Goal: Task Accomplishment & Management: Manage account settings

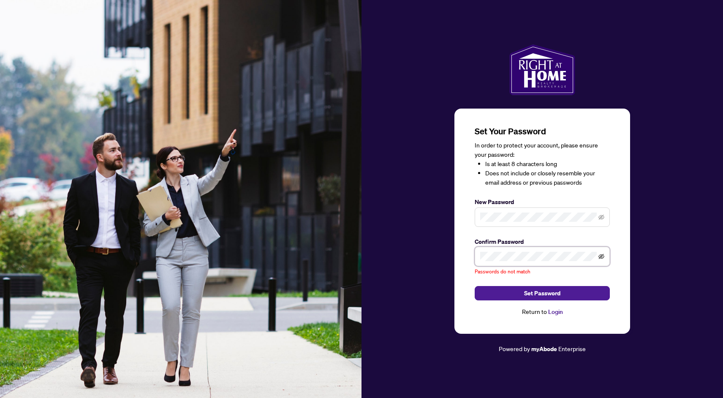
click at [603, 255] on icon "eye-invisible" at bounding box center [601, 256] width 6 height 6
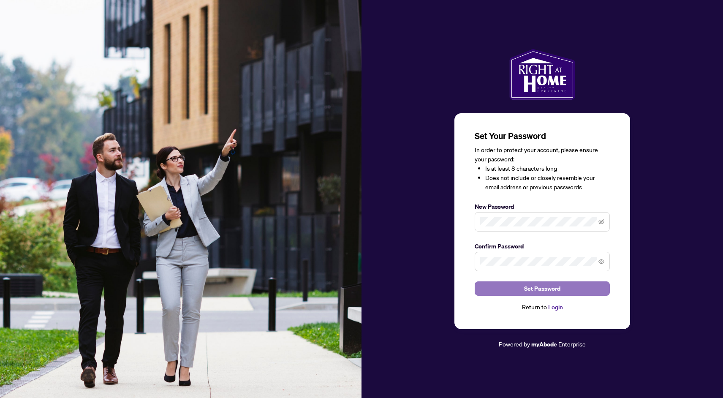
click at [536, 285] on span "Set Password" at bounding box center [542, 289] width 36 height 14
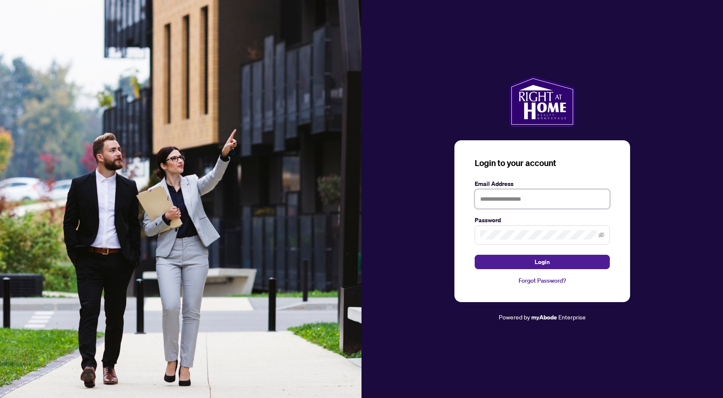
click at [504, 201] on input "text" at bounding box center [541, 198] width 135 height 19
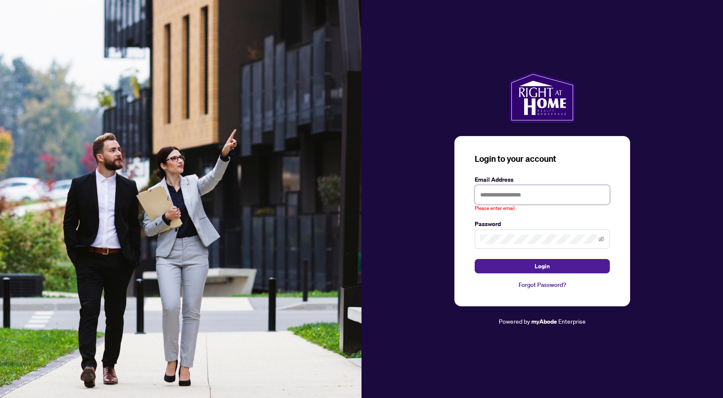
type input "**********"
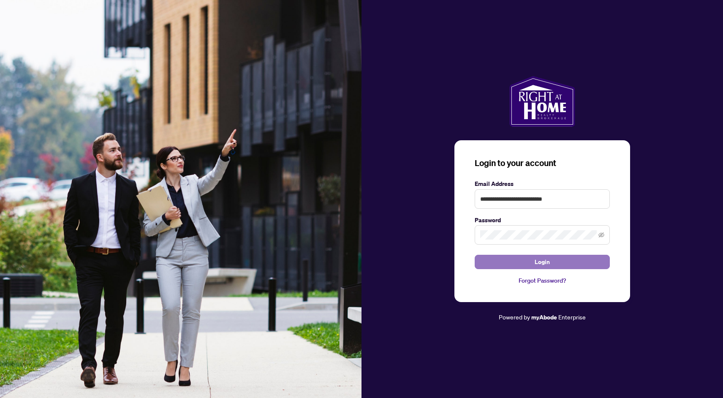
click at [511, 265] on button "Login" at bounding box center [541, 262] width 135 height 14
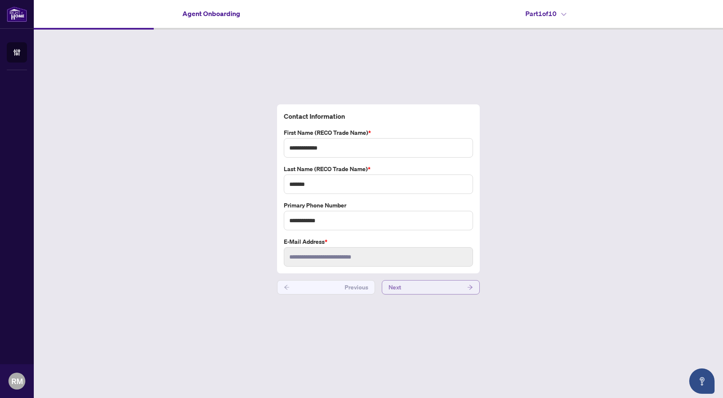
click at [404, 287] on button "Next" at bounding box center [431, 287] width 98 height 14
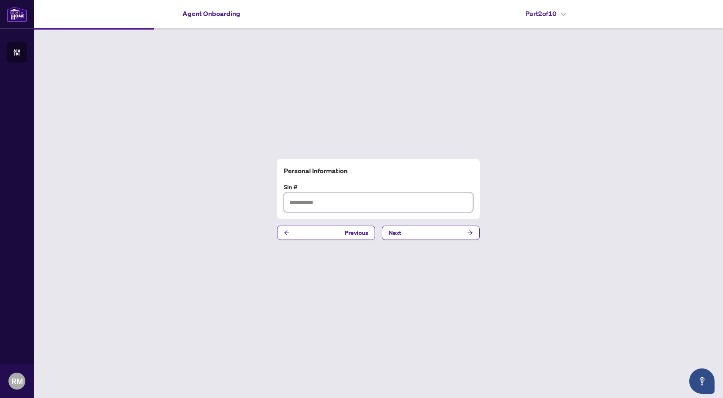
click at [346, 203] on input "text" at bounding box center [378, 201] width 189 height 19
paste input "**********"
click at [314, 201] on input "**********" at bounding box center [378, 201] width 189 height 19
type input "*********"
click at [396, 229] on span "Next" at bounding box center [394, 233] width 13 height 14
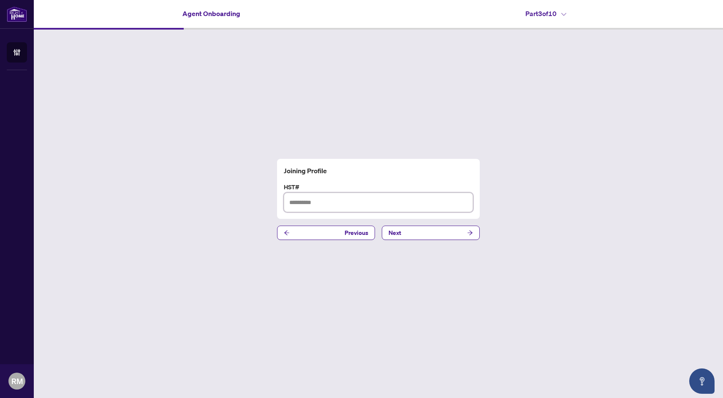
click at [377, 202] on input "text" at bounding box center [378, 201] width 189 height 19
paste input "*********"
type input "*********"
click at [329, 203] on input "*********" at bounding box center [378, 201] width 189 height 19
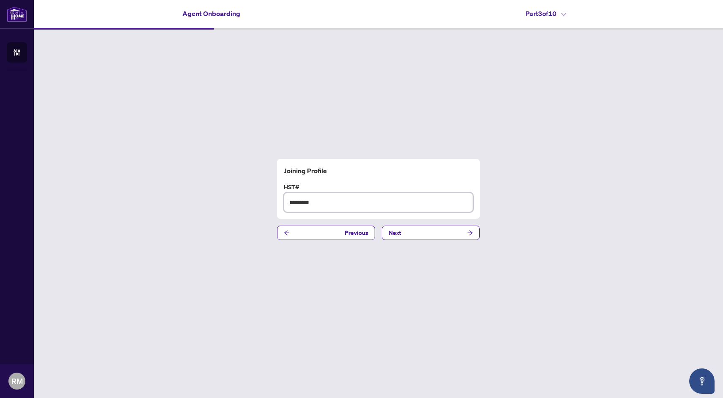
click at [329, 203] on input "*********" at bounding box center [378, 201] width 189 height 19
click at [417, 228] on button "Next" at bounding box center [431, 232] width 98 height 14
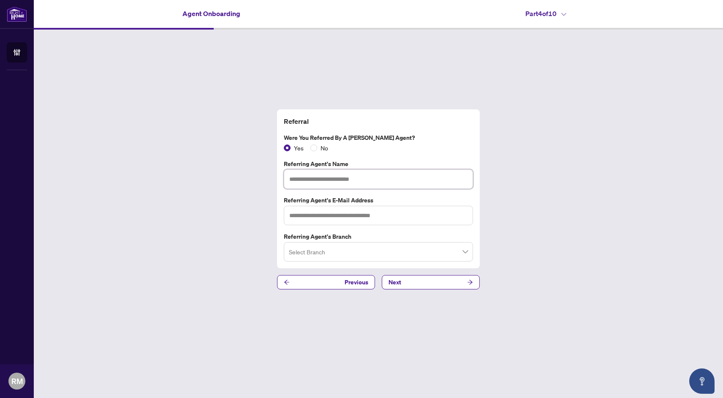
click at [355, 179] on input "text" at bounding box center [378, 178] width 189 height 19
paste input "**********"
type input "**********"
paste input "**********"
type input "**********"
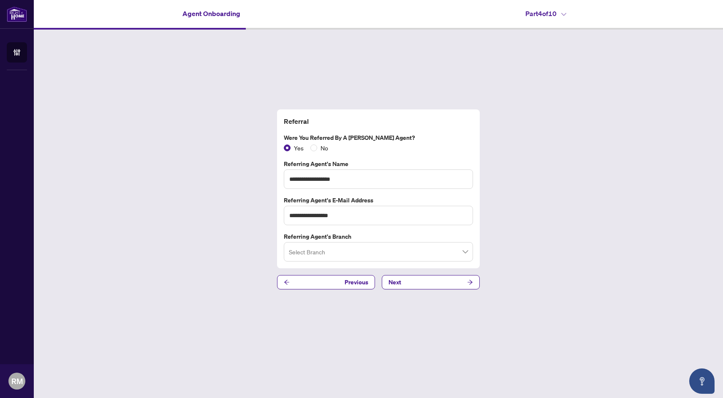
click at [347, 257] on input "search" at bounding box center [374, 253] width 171 height 19
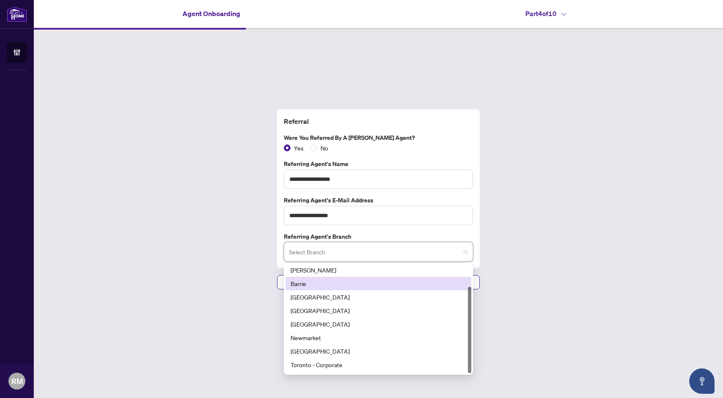
scroll to position [27, 0]
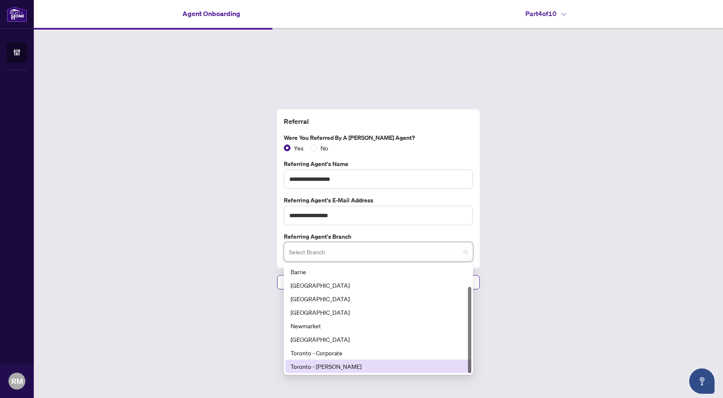
click at [353, 367] on div "Toronto - [PERSON_NAME]" at bounding box center [378, 365] width 176 height 9
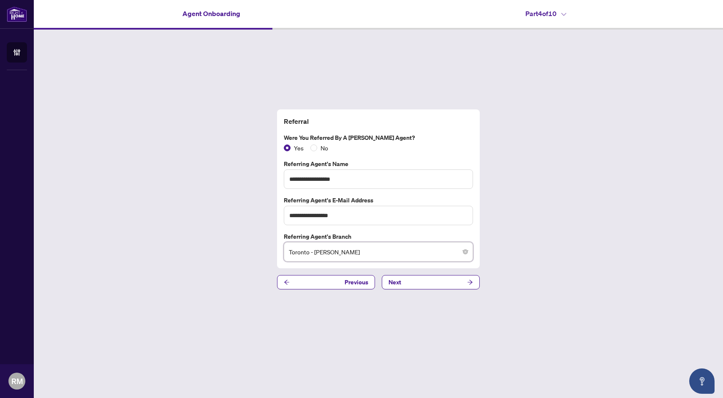
click at [274, 328] on div "**********" at bounding box center [378, 199] width 689 height 339
click at [422, 285] on button "Next" at bounding box center [431, 282] width 98 height 14
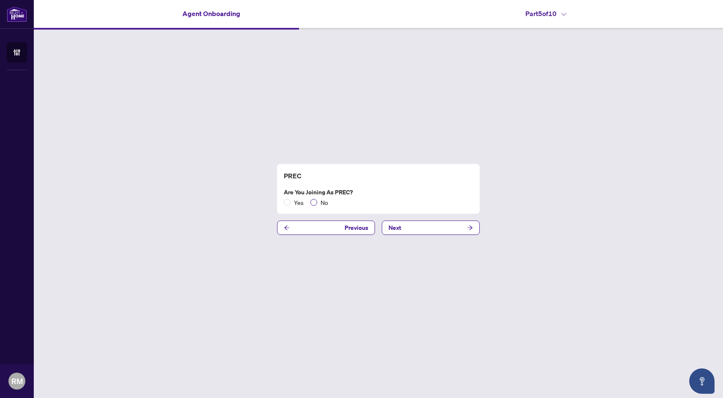
click at [321, 201] on span "No" at bounding box center [324, 202] width 14 height 9
click at [425, 224] on button "Next" at bounding box center [431, 227] width 98 height 14
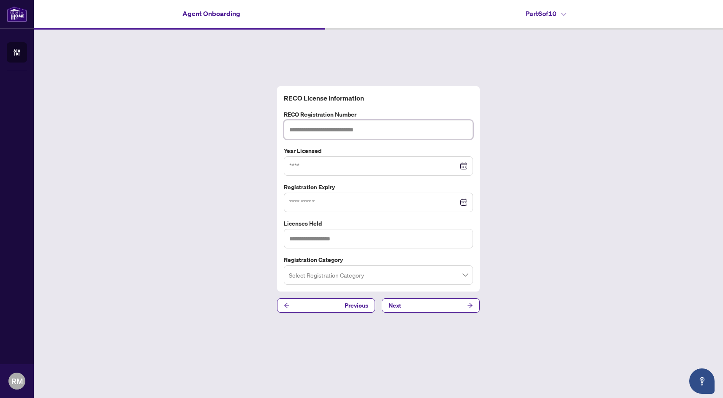
click at [350, 130] on input "text" at bounding box center [378, 129] width 189 height 19
paste input "*******"
type input "*******"
click at [464, 163] on div at bounding box center [378, 165] width 178 height 9
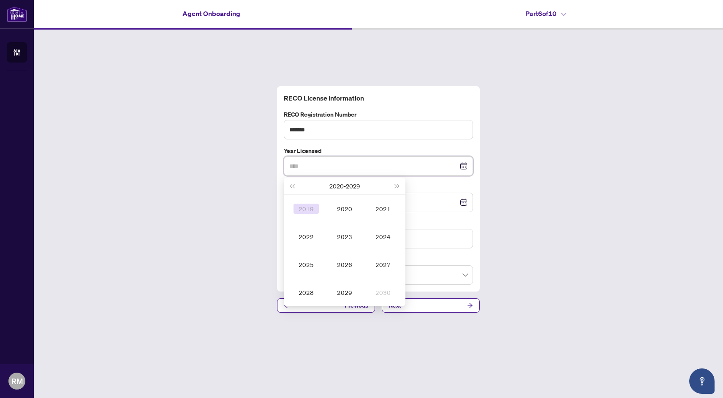
type input "****"
click at [309, 209] on div "2019" at bounding box center [305, 208] width 25 height 10
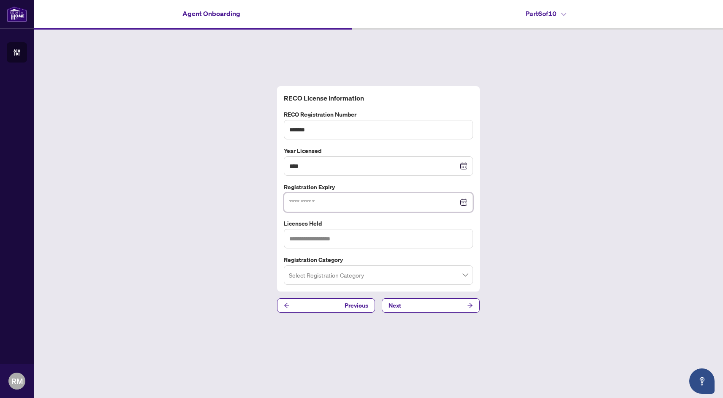
click at [311, 203] on input at bounding box center [373, 202] width 169 height 9
paste input "**********"
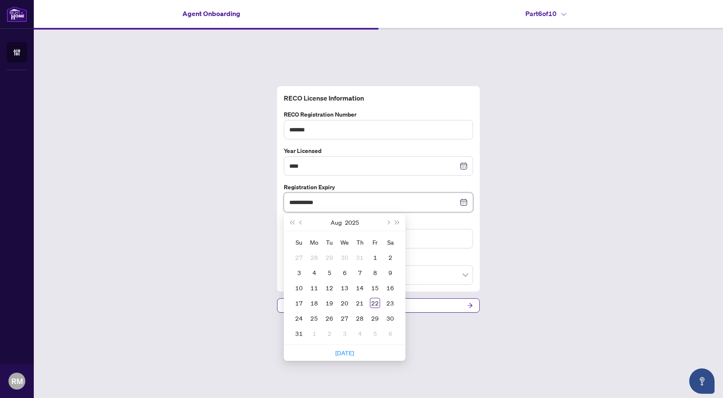
type input "**********"
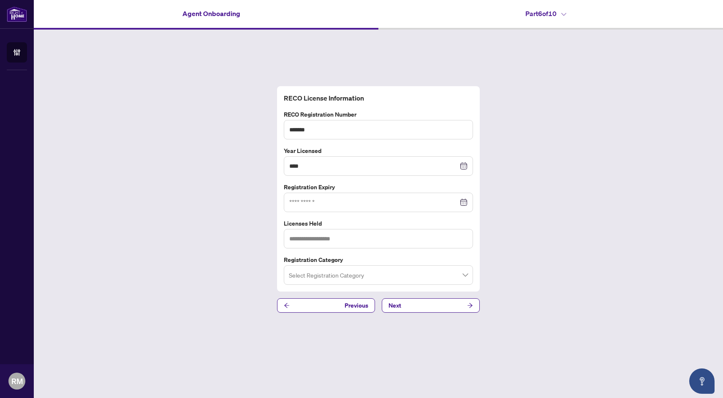
click at [239, 202] on div "RECO License Information RECO Registration Number ******* Year Licensed **** [D…" at bounding box center [378, 199] width 689 height 339
click at [317, 234] on input "text" at bounding box center [378, 238] width 189 height 19
type input "**********"
click at [352, 273] on input "search" at bounding box center [374, 276] width 171 height 19
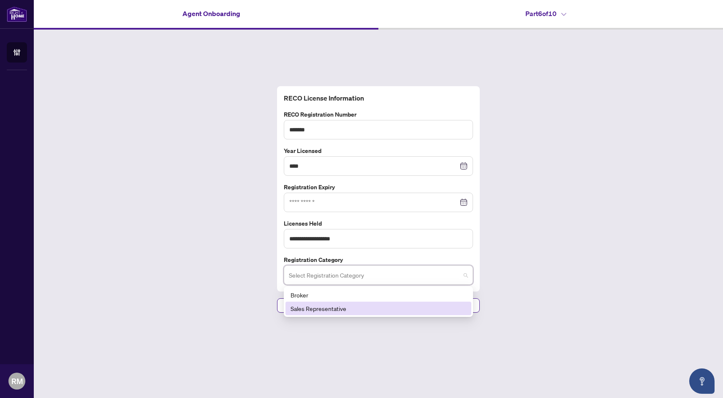
click at [349, 308] on div "Sales Representative" at bounding box center [378, 307] width 176 height 9
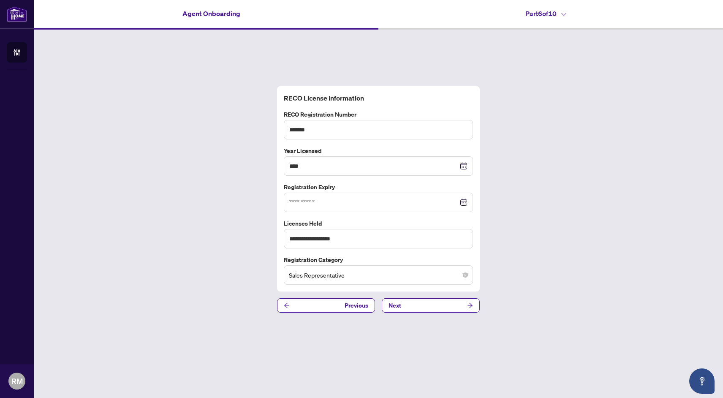
click at [256, 262] on div "**********" at bounding box center [378, 199] width 689 height 339
click at [410, 301] on button "Next" at bounding box center [431, 305] width 98 height 14
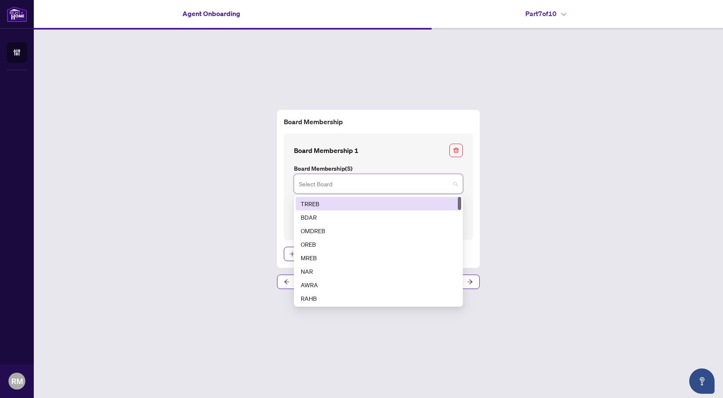
click at [362, 185] on input "search" at bounding box center [374, 185] width 151 height 19
click at [358, 203] on div "TRREB" at bounding box center [378, 203] width 155 height 9
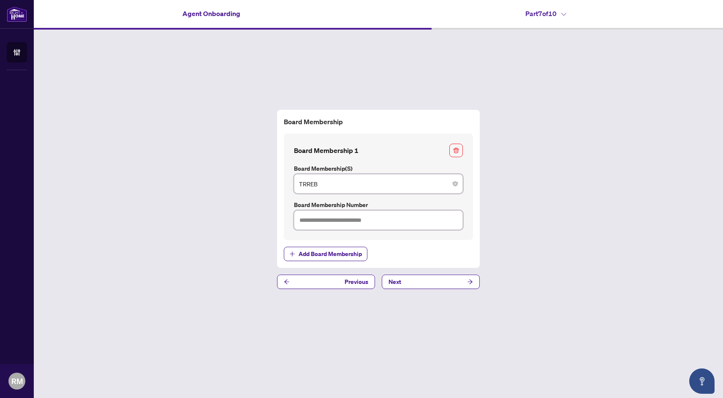
click at [330, 222] on input "text" at bounding box center [378, 219] width 169 height 19
type input "*******"
click at [398, 275] on span "Next" at bounding box center [394, 282] width 13 height 14
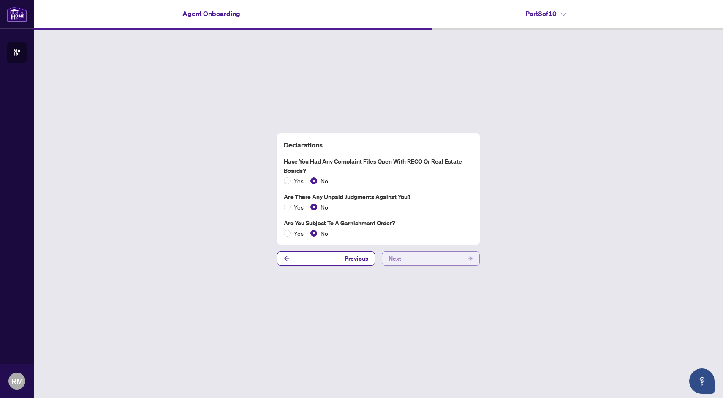
click at [403, 259] on button "Next" at bounding box center [431, 258] width 98 height 14
click at [405, 257] on button "Next" at bounding box center [431, 258] width 98 height 14
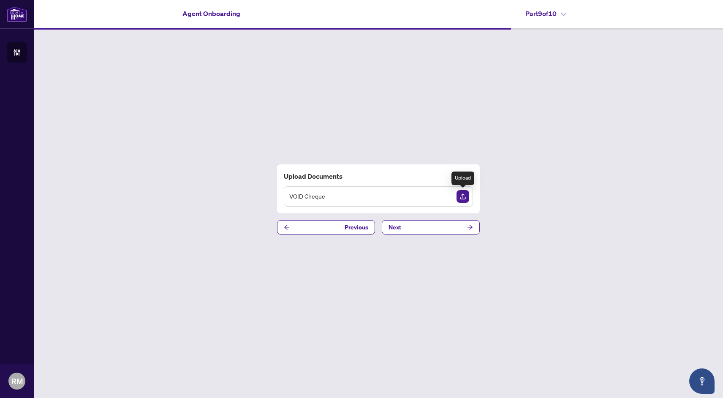
click at [460, 197] on img "Upload Document" at bounding box center [462, 196] width 13 height 13
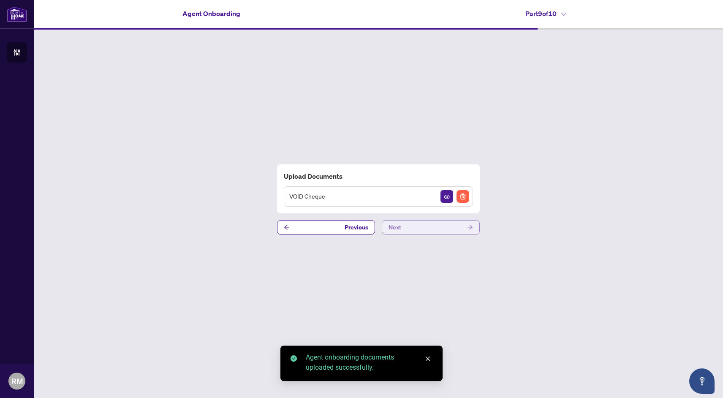
click at [430, 227] on button "Next" at bounding box center [431, 227] width 98 height 14
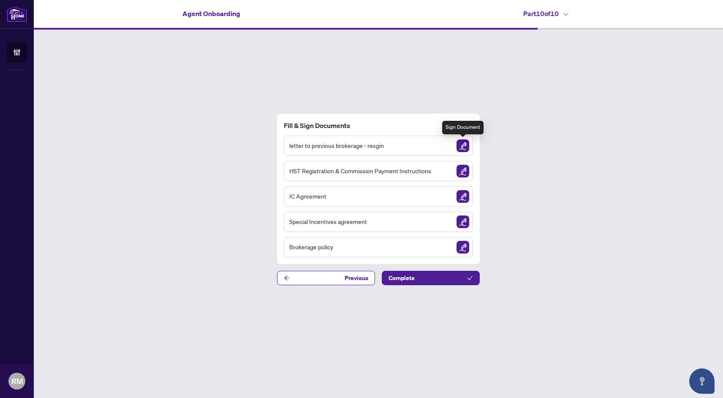
click at [457, 145] on img "Sign Document" at bounding box center [462, 145] width 13 height 13
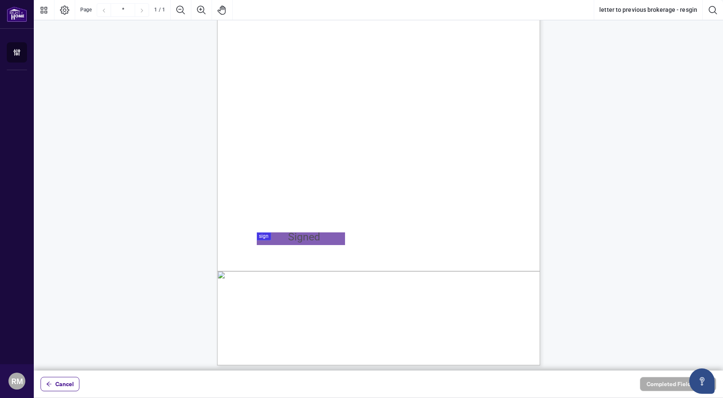
scroll to position [85, 0]
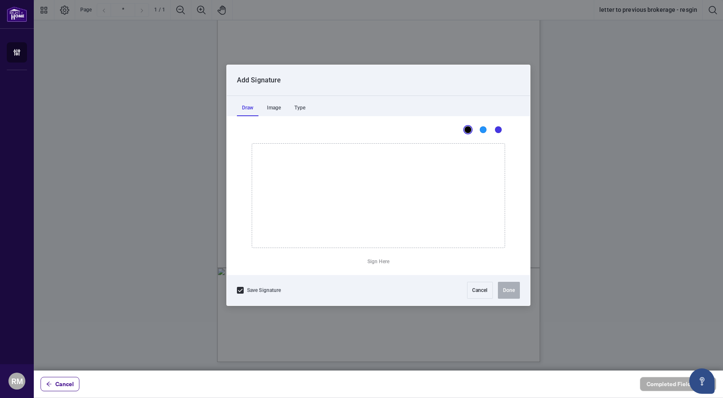
click at [286, 235] on div at bounding box center [378, 185] width 689 height 370
drag, startPoint x: 297, startPoint y: 170, endPoint x: 297, endPoint y: 240, distance: 70.1
click at [297, 240] on icon "Drawing canvas" at bounding box center [378, 196] width 252 height 104
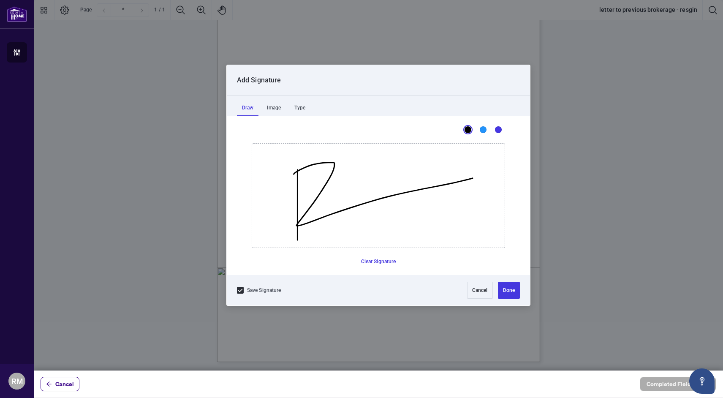
drag, startPoint x: 293, startPoint y: 174, endPoint x: 475, endPoint y: 177, distance: 182.0
click at [475, 177] on icon "Drawing canvas" at bounding box center [378, 196] width 252 height 104
drag, startPoint x: 342, startPoint y: 198, endPoint x: 392, endPoint y: 195, distance: 49.5
click at [392, 195] on icon "Drawing canvas" at bounding box center [378, 196] width 252 height 104
click at [380, 262] on button "Clear Signature" at bounding box center [379, 262] width 42 height 14
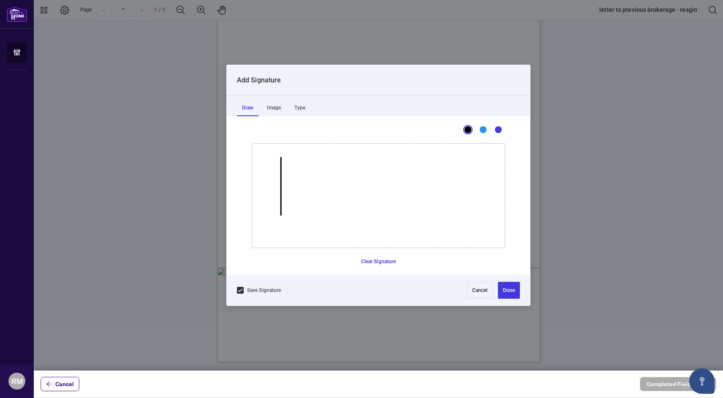
drag, startPoint x: 281, startPoint y: 157, endPoint x: 281, endPoint y: 214, distance: 57.4
click at [281, 214] on icon "Drawing canvas" at bounding box center [378, 196] width 252 height 104
drag, startPoint x: 277, startPoint y: 161, endPoint x: 465, endPoint y: 141, distance: 189.3
click at [465, 144] on icon "Drawing canvas" at bounding box center [378, 196] width 252 height 104
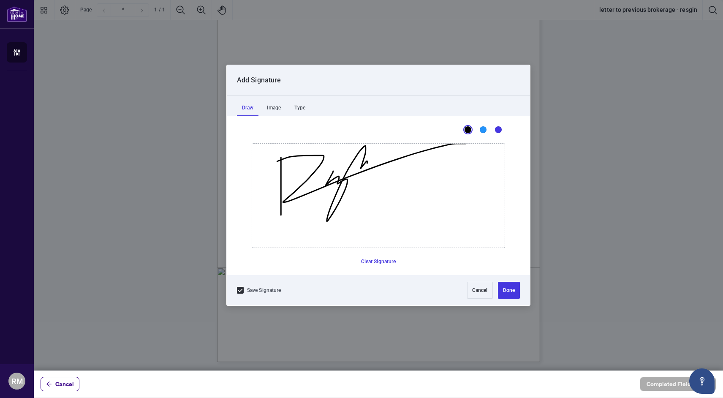
drag, startPoint x: 333, startPoint y: 171, endPoint x: 375, endPoint y: 171, distance: 42.2
click at [375, 169] on icon "Drawing canvas" at bounding box center [378, 196] width 252 height 104
click at [377, 262] on button "Clear Signature" at bounding box center [379, 262] width 42 height 14
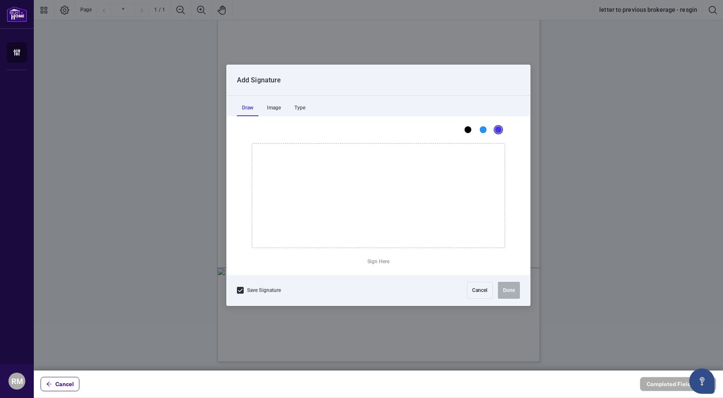
click at [500, 127] on li "Color" at bounding box center [498, 130] width 14 height 14
drag, startPoint x: 304, startPoint y: 174, endPoint x: 304, endPoint y: 238, distance: 64.2
click at [304, 238] on icon "Drawing canvas" at bounding box center [378, 196] width 252 height 104
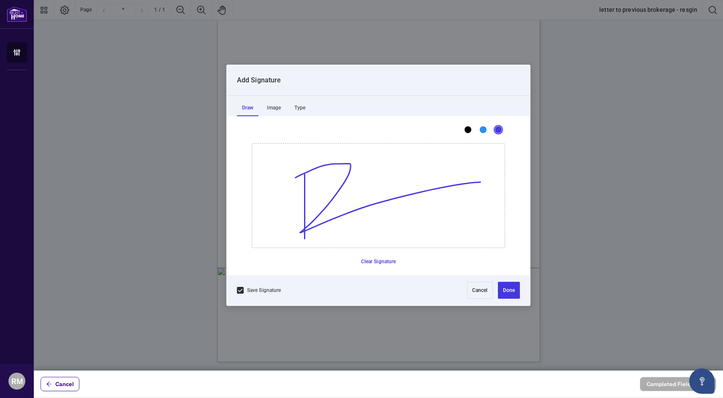
drag, startPoint x: 295, startPoint y: 177, endPoint x: 480, endPoint y: 181, distance: 184.9
click at [480, 181] on icon "Drawing canvas" at bounding box center [378, 196] width 252 height 104
click at [482, 127] on div "Blue" at bounding box center [483, 129] width 7 height 7
drag, startPoint x: 362, startPoint y: 187, endPoint x: 416, endPoint y: 190, distance: 54.1
click at [416, 190] on icon "Drawing canvas" at bounding box center [378, 196] width 252 height 104
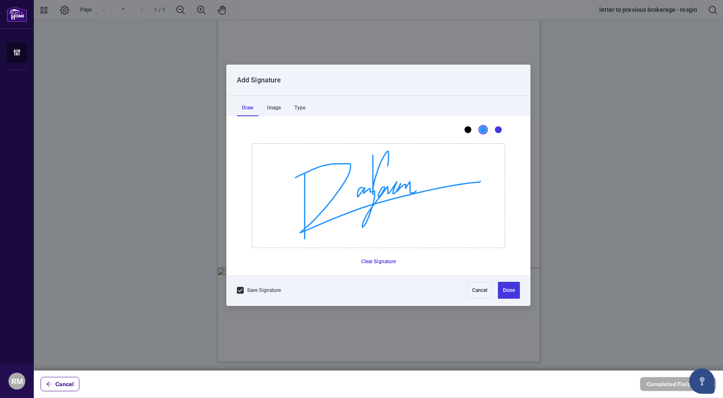
drag, startPoint x: 372, startPoint y: 157, endPoint x: 398, endPoint y: 180, distance: 34.7
click at [398, 180] on icon "Drawing canvas" at bounding box center [378, 196] width 252 height 104
click at [407, 175] on icon "Drawing canvas" at bounding box center [378, 196] width 252 height 104
click at [371, 262] on button "Clear Signature" at bounding box center [379, 262] width 42 height 14
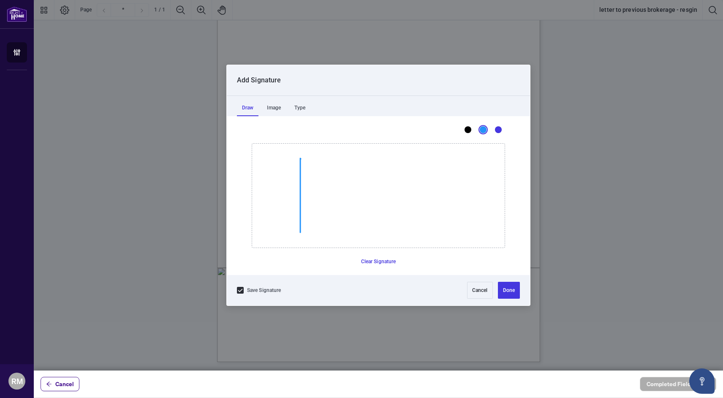
drag, startPoint x: 301, startPoint y: 159, endPoint x: 300, endPoint y: 232, distance: 73.4
click at [300, 232] on icon "Drawing canvas" at bounding box center [378, 196] width 252 height 104
drag, startPoint x: 317, startPoint y: 156, endPoint x: 427, endPoint y: 180, distance: 111.9
click at [427, 180] on icon "Drawing canvas" at bounding box center [378, 196] width 252 height 104
click at [461, 132] on li "Color" at bounding box center [468, 130] width 14 height 14
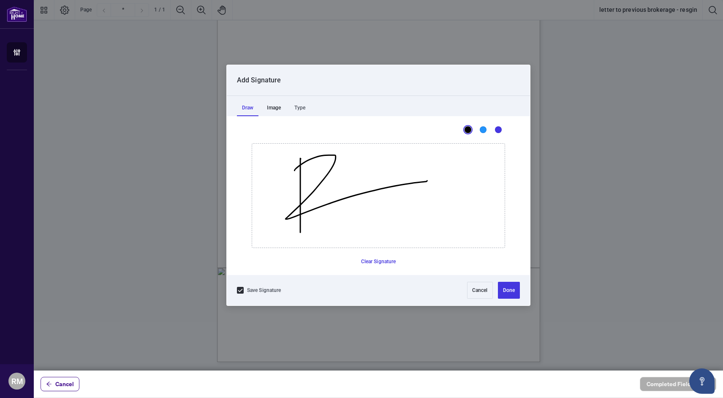
click at [276, 110] on div "Image" at bounding box center [274, 107] width 24 height 17
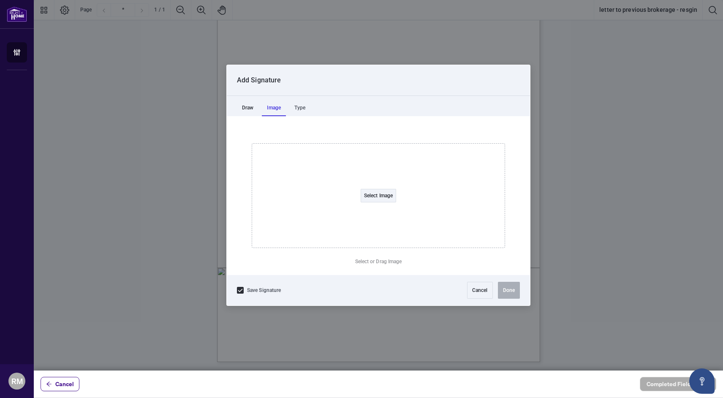
click at [249, 107] on div "Draw" at bounding box center [248, 107] width 22 height 17
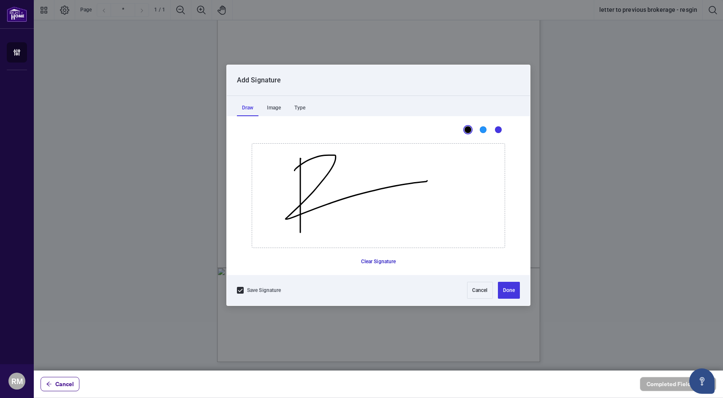
click at [370, 261] on button "Clear Signature" at bounding box center [379, 262] width 42 height 14
drag, startPoint x: 298, startPoint y: 173, endPoint x: 298, endPoint y: 241, distance: 68.0
click at [298, 241] on icon "Drawing canvas" at bounding box center [378, 196] width 252 height 104
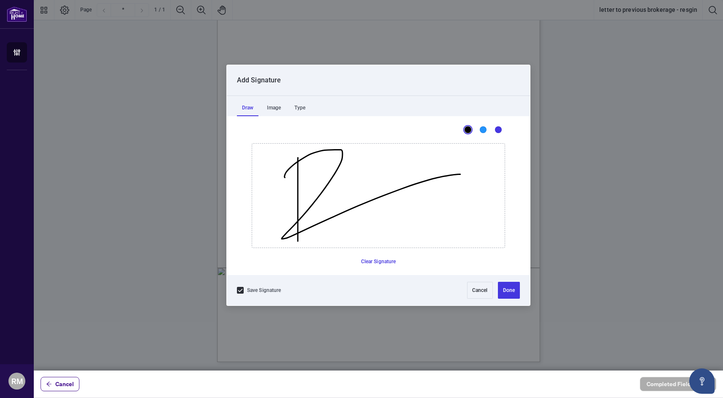
drag, startPoint x: 285, startPoint y: 177, endPoint x: 461, endPoint y: 174, distance: 176.0
click at [461, 174] on icon "Drawing canvas" at bounding box center [378, 196] width 252 height 104
drag, startPoint x: 338, startPoint y: 202, endPoint x: 402, endPoint y: 187, distance: 66.2
click at [402, 188] on icon "Drawing canvas" at bounding box center [378, 196] width 252 height 104
drag, startPoint x: 361, startPoint y: 156, endPoint x: 388, endPoint y: 215, distance: 65.0
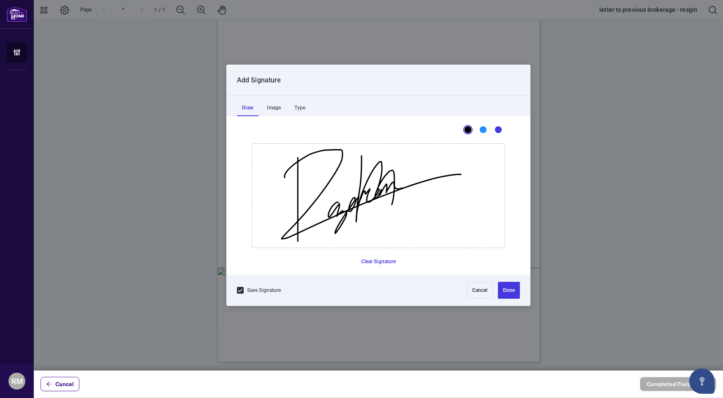
click at [388, 215] on icon "Drawing canvas" at bounding box center [378, 196] width 252 height 104
click at [401, 207] on icon "Drawing canvas" at bounding box center [378, 196] width 252 height 104
click at [508, 285] on button "Done" at bounding box center [509, 290] width 22 height 17
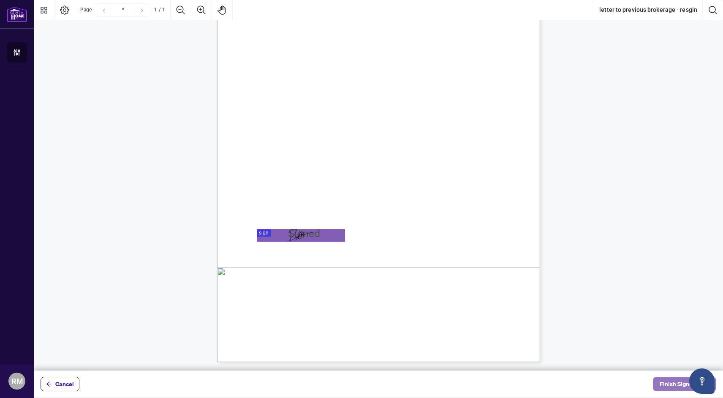
click at [671, 383] on span "Finish Signing" at bounding box center [678, 384] width 38 height 14
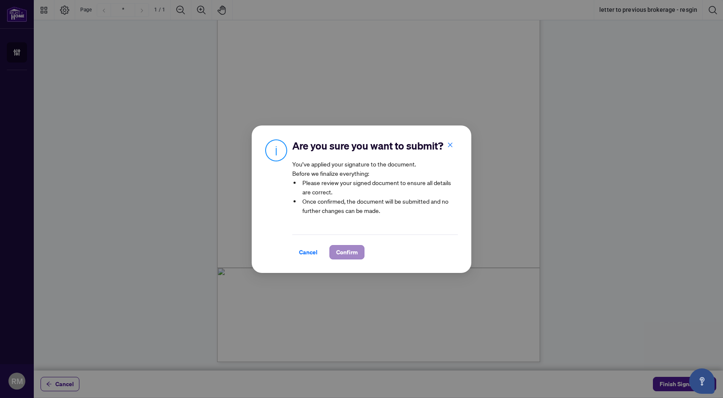
click at [353, 253] on span "Confirm" at bounding box center [347, 252] width 22 height 14
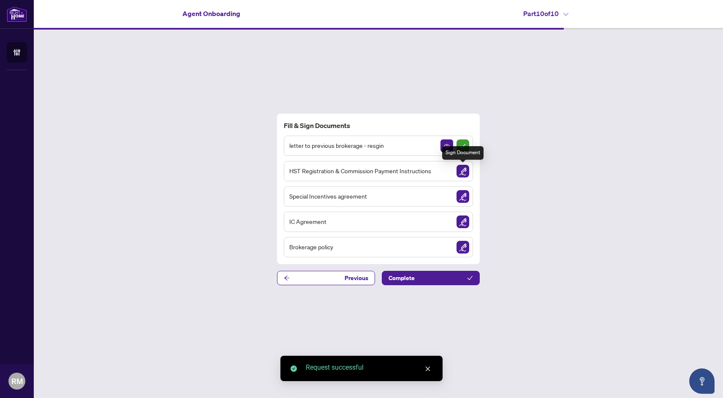
click at [459, 171] on img "Sign Document" at bounding box center [462, 171] width 13 height 13
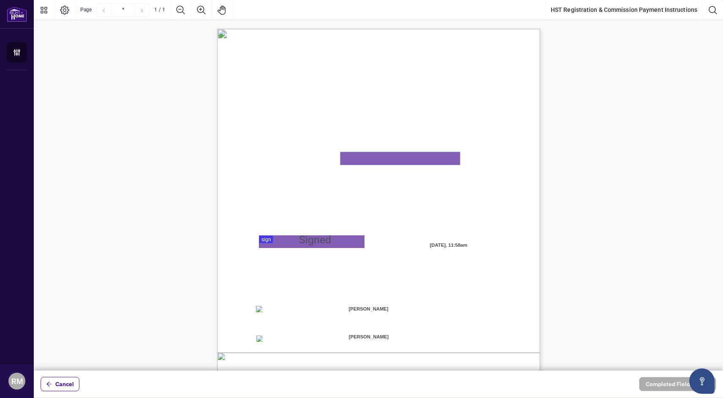
click at [361, 158] on textarea "01K2T6EFE1FSPH9EDCB65WY0GP" at bounding box center [399, 158] width 119 height 13
paste textarea "*********"
type textarea "*********"
click at [303, 240] on div at bounding box center [378, 185] width 689 height 370
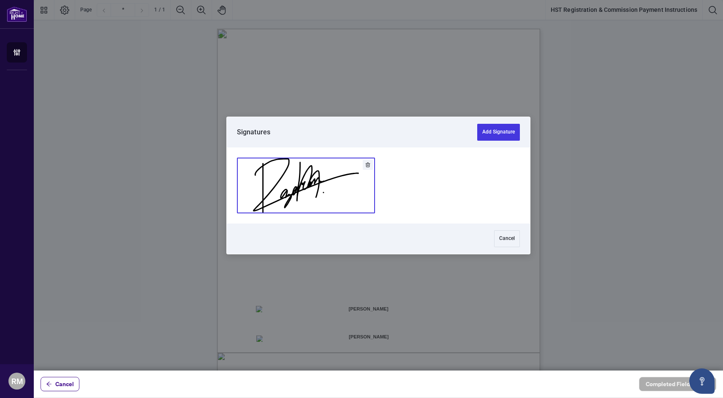
click at [333, 192] on button "Add Signature" at bounding box center [305, 185] width 137 height 55
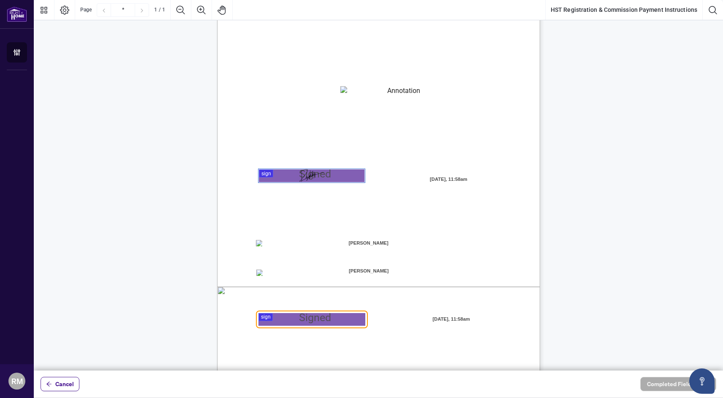
scroll to position [85, 0]
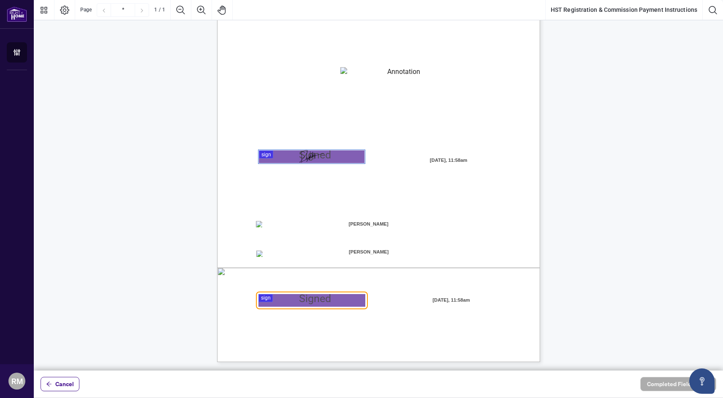
click at [296, 217] on div "MY COMMISSION PAYMENTS AND HST REGISTRATION For Right at Home Realty to pay out…" at bounding box center [419, 205] width 404 height 523
click at [260, 227] on span "☐" at bounding box center [258, 223] width 4 height 7
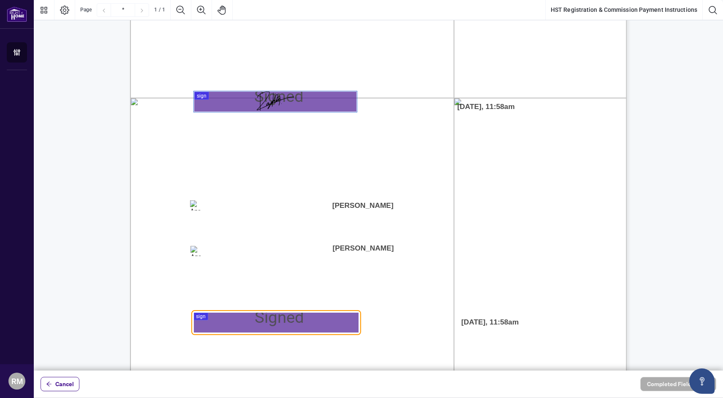
scroll to position [259, 0]
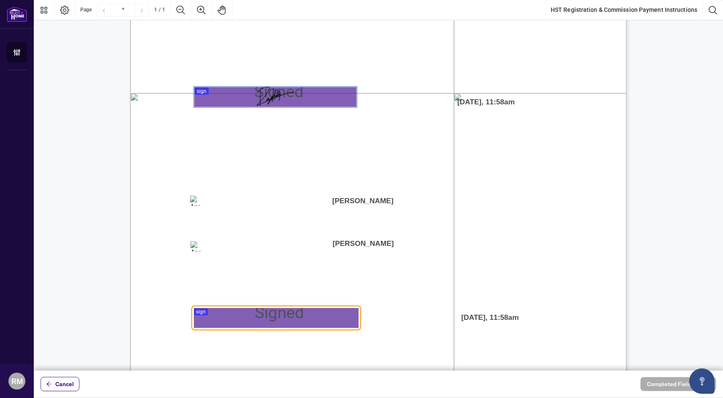
click at [268, 204] on span "I" at bounding box center [267, 200] width 2 height 11
click at [287, 317] on div at bounding box center [378, 185] width 689 height 370
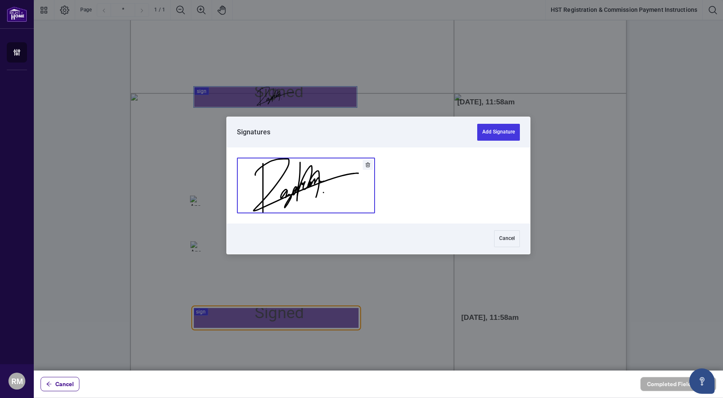
click at [316, 187] on button "Add Signature" at bounding box center [305, 185] width 137 height 55
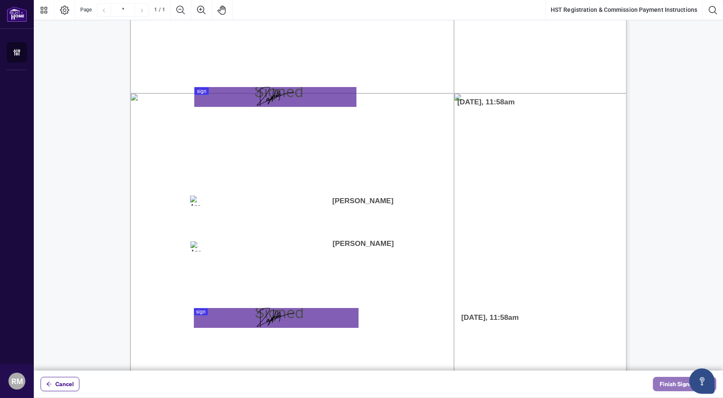
click at [662, 382] on button "Finish Signing" at bounding box center [684, 384] width 63 height 14
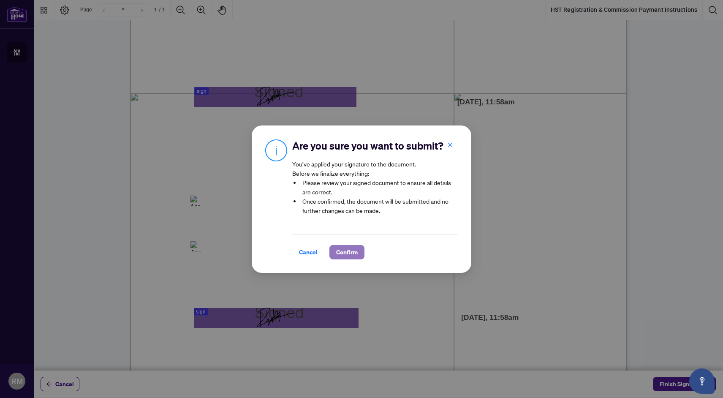
click at [349, 247] on span "Confirm" at bounding box center [347, 252] width 22 height 14
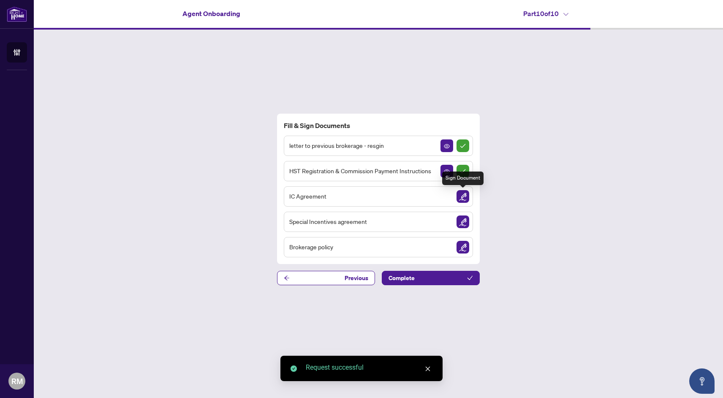
click at [463, 194] on img "Sign Document" at bounding box center [462, 196] width 13 height 13
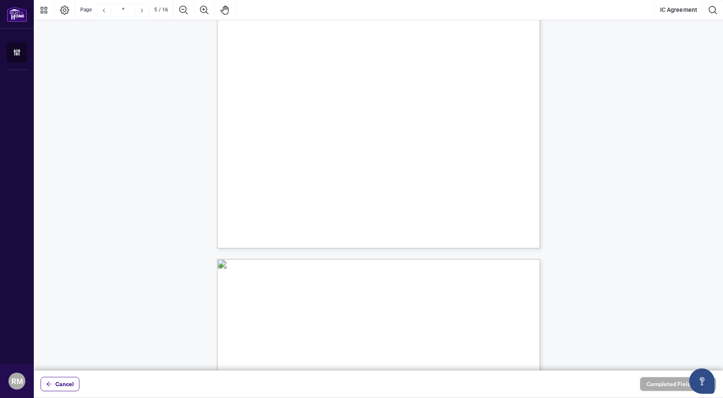
scroll to position [1888, 0]
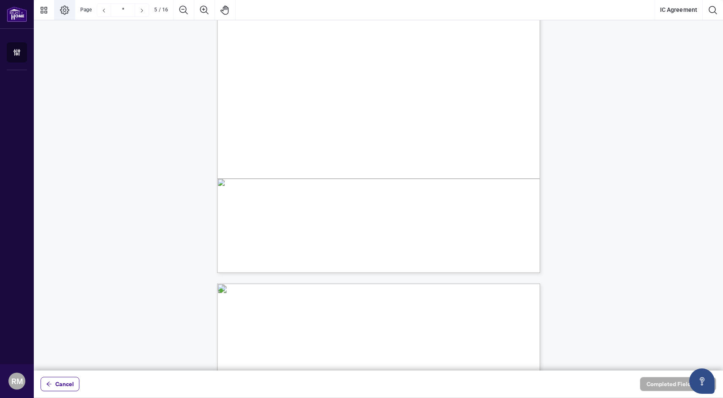
click at [67, 8] on icon "Page Layout" at bounding box center [65, 10] width 10 height 10
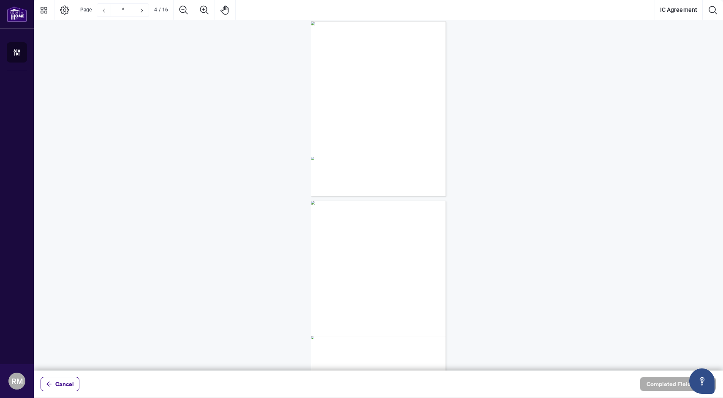
click at [360, 96] on div "for the conduct of its real estate business. The Contractor is responsible for …" at bounding box center [383, 167] width 144 height 2870
click at [65, 8] on icon "Page Layout" at bounding box center [65, 10] width 10 height 10
click at [227, 7] on icon "Pan Mode" at bounding box center [224, 9] width 8 height 9
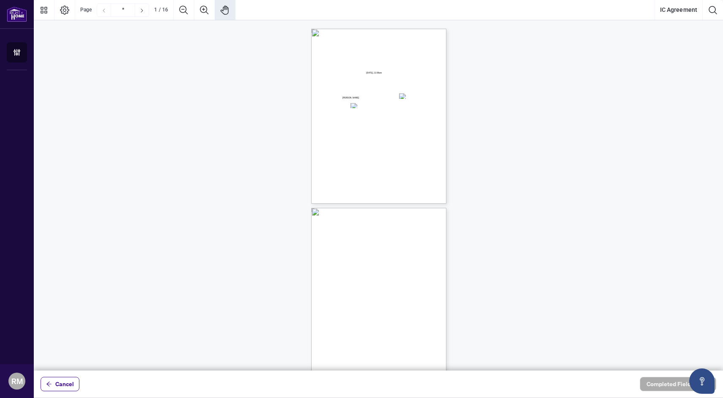
click at [397, 98] on span "residing in the City of" at bounding box center [386, 98] width 22 height 3
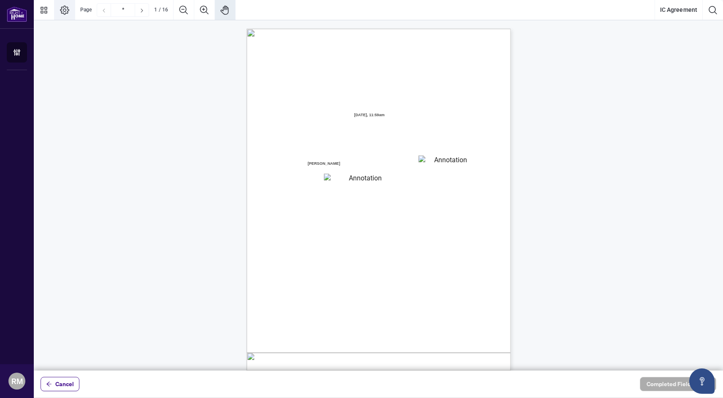
click at [68, 13] on icon "Page Layout" at bounding box center [65, 10] width 10 height 10
click at [122, 30] on icon "Double" at bounding box center [122, 31] width 7 height 7
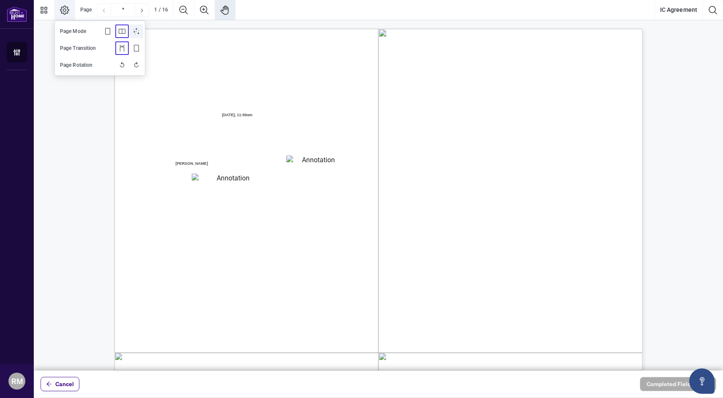
click at [136, 30] on icon "Automatic" at bounding box center [136, 31] width 7 height 7
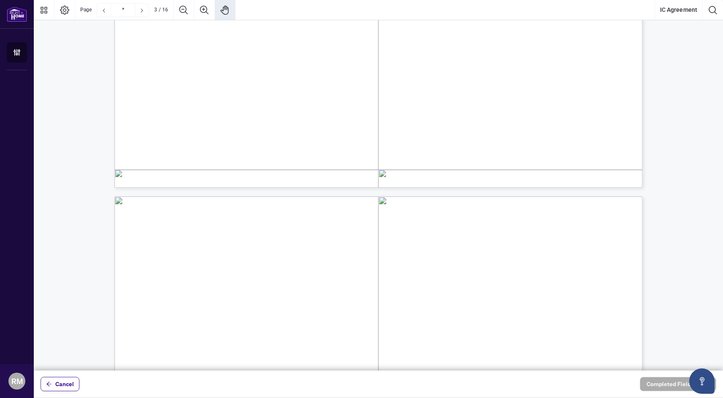
scroll to position [46, 0]
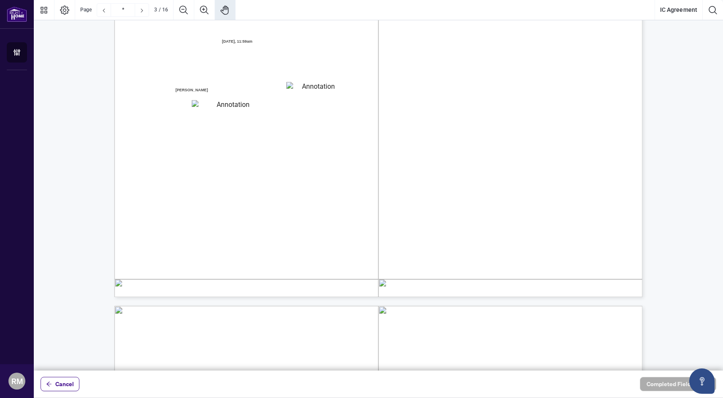
type input "*"
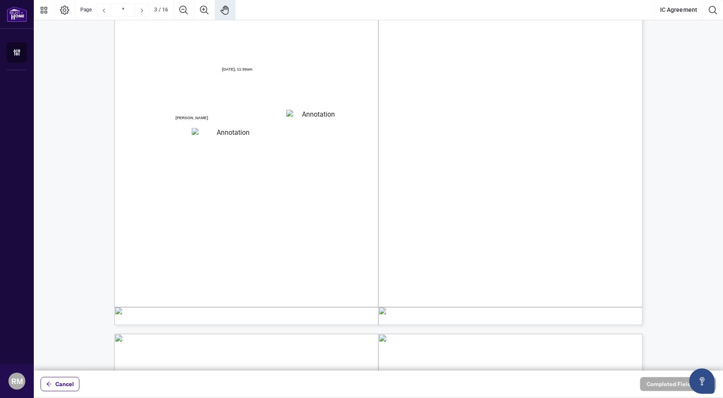
scroll to position [0, 0]
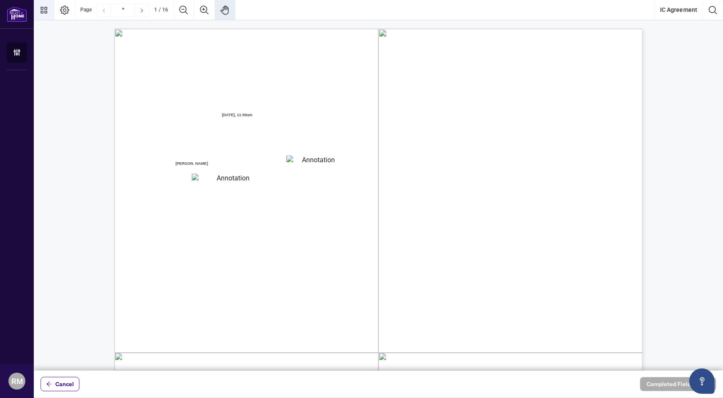
click at [42, 8] on icon "Thumbnails" at bounding box center [44, 10] width 10 height 10
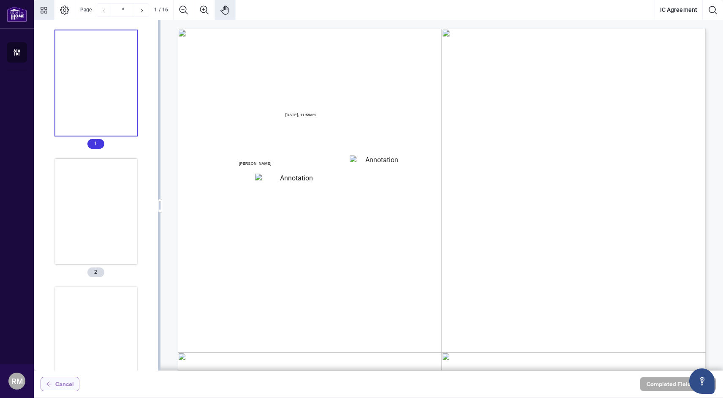
click at [60, 383] on span "Cancel" at bounding box center [64, 384] width 19 height 14
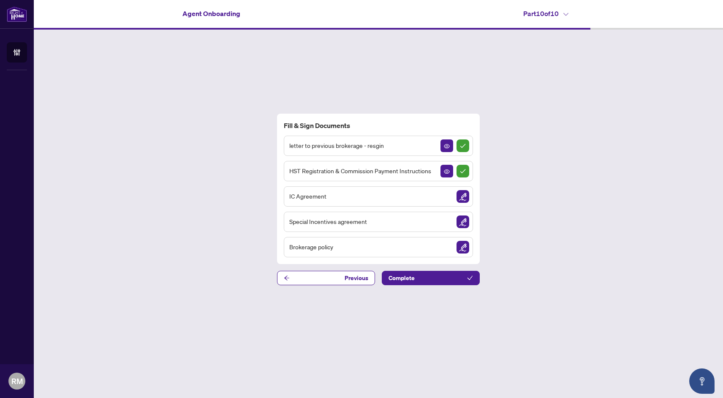
click at [322, 196] on span "IC Agreement" at bounding box center [307, 196] width 37 height 10
click at [461, 193] on img "Sign Document" at bounding box center [462, 196] width 13 height 13
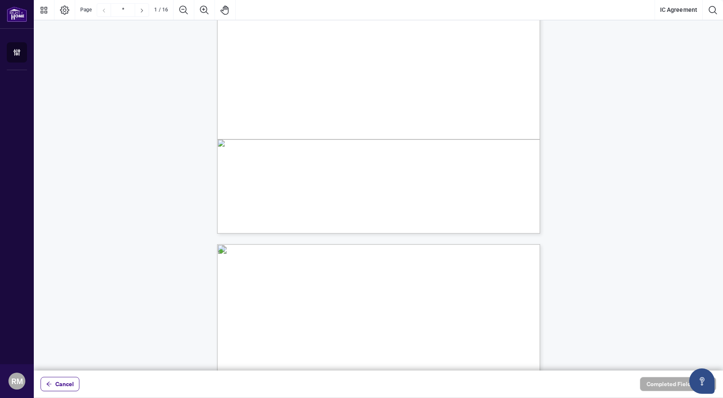
click at [385, 175] on span "subsequently to be renamed as Trust in Real Estate Services Act, 2020." at bounding box center [362, 175] width 157 height 8
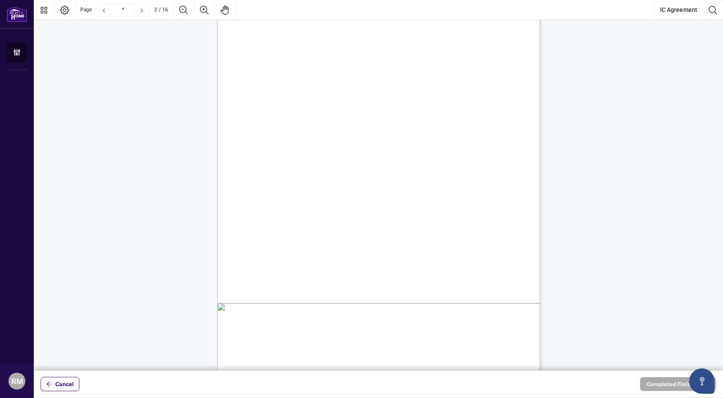
scroll to position [907, 0]
click at [306, 173] on span "principal." at bounding box center [295, 176] width 22 height 8
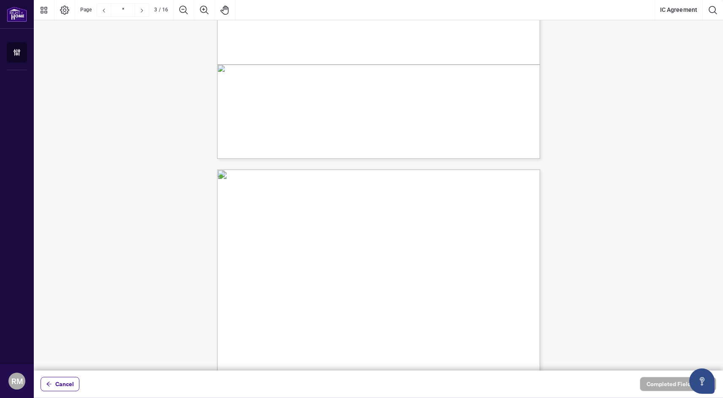
type input "*"
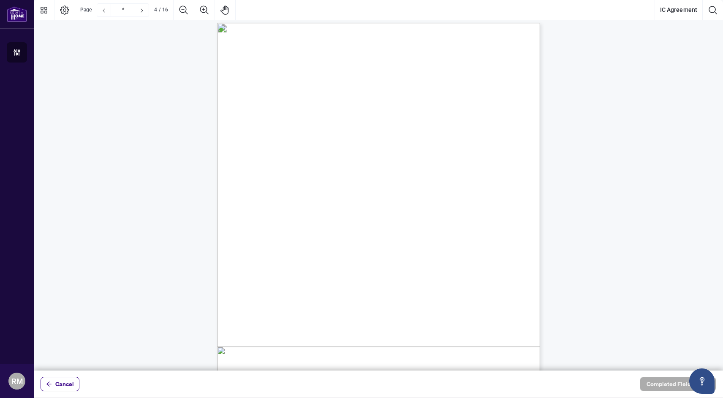
scroll to position [1320, 0]
type input "*"
type input "****"
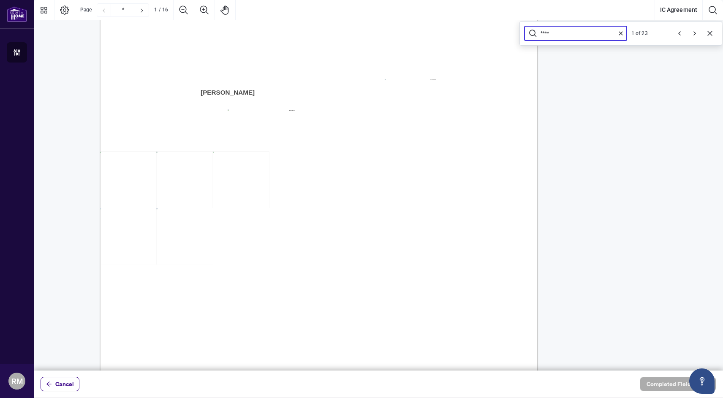
scroll to position [1638, 752]
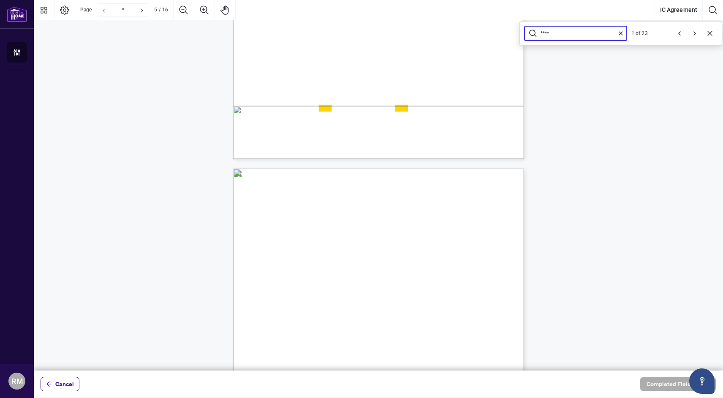
type input "*"
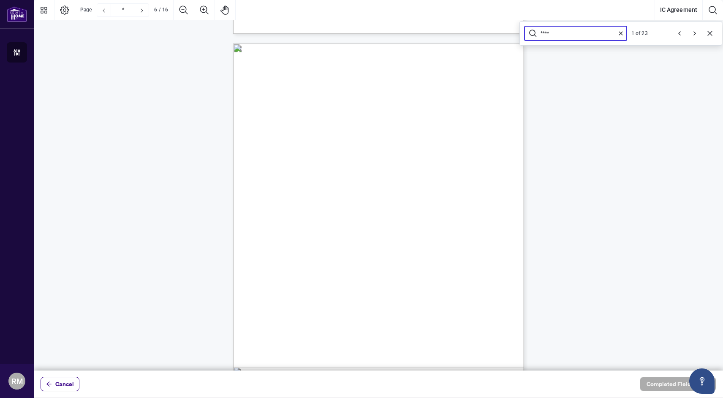
scroll to position [1914, 0]
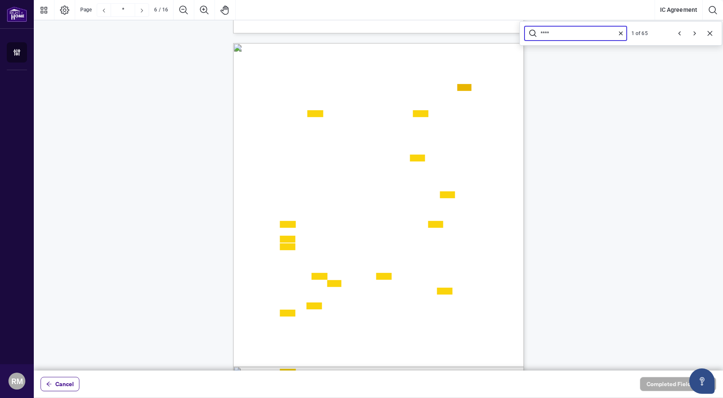
type input "*****"
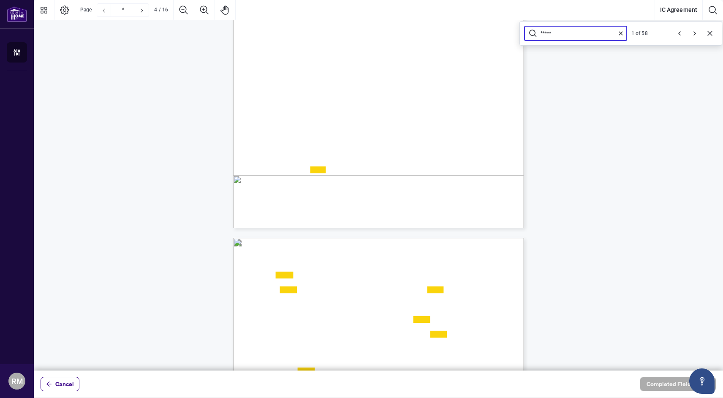
scroll to position [1333, 0]
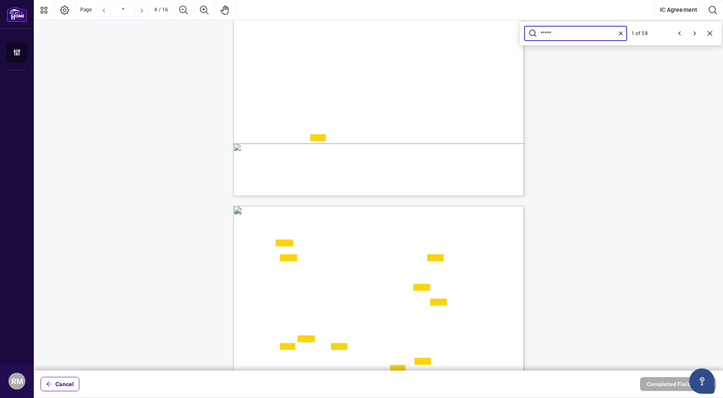
type input "*"
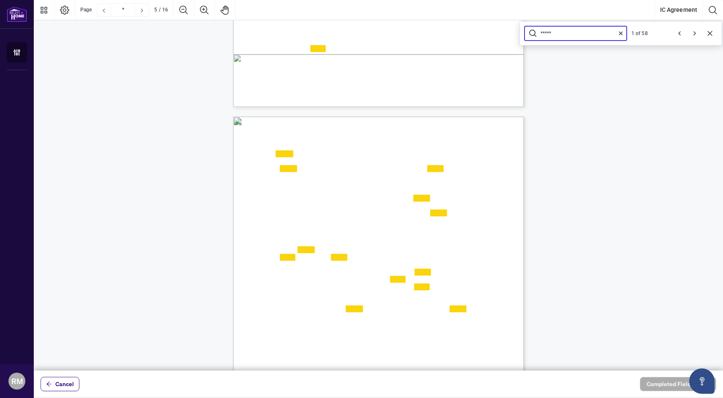
scroll to position [1469, 0]
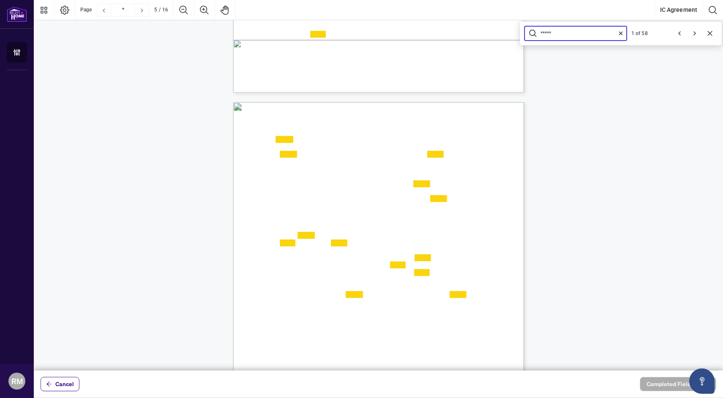
type input "*****"
drag, startPoint x: 351, startPoint y: 160, endPoint x: 353, endPoint y: 167, distance: 7.6
click at [379, 151] on span "3.1. Commission Allocation: The Brokerage shall receive and hold all Commission…" at bounding box center [379, 151] width 0 height 0
click at [295, 174] on span "among:" at bounding box center [287, 176] width 15 height 7
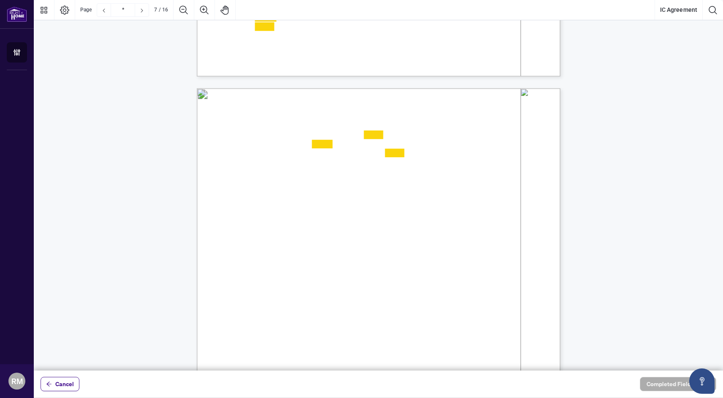
scroll to position [2880, 0]
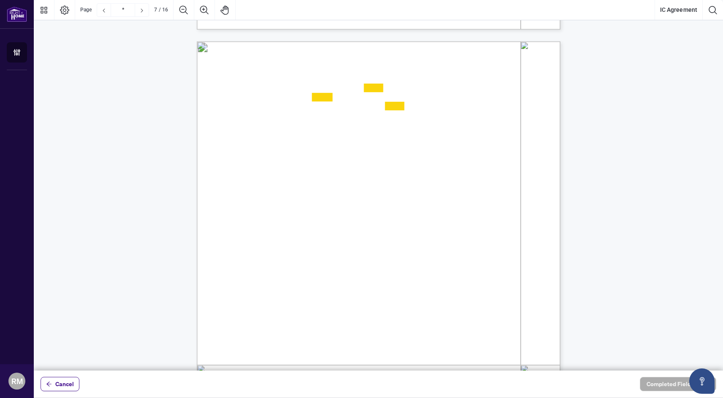
drag, startPoint x: 298, startPoint y: 236, endPoint x: 331, endPoint y: 247, distance: 34.9
click at [380, 205] on span "4.1. Use of Premises: The Brokerage grants the Contractor a non - exclusive aut…" at bounding box center [380, 205] width 0 height 0
click at [331, 247] on span "Premises only in accordance with the Brokerage’s policies and directives. You m…" at bounding box center [371, 246] width 233 height 8
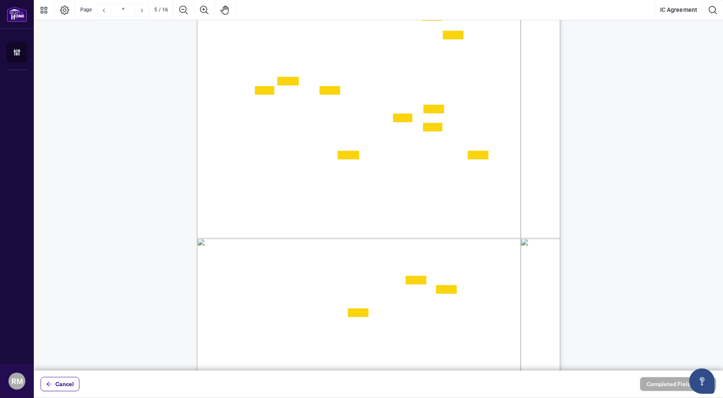
scroll to position [2040, 0]
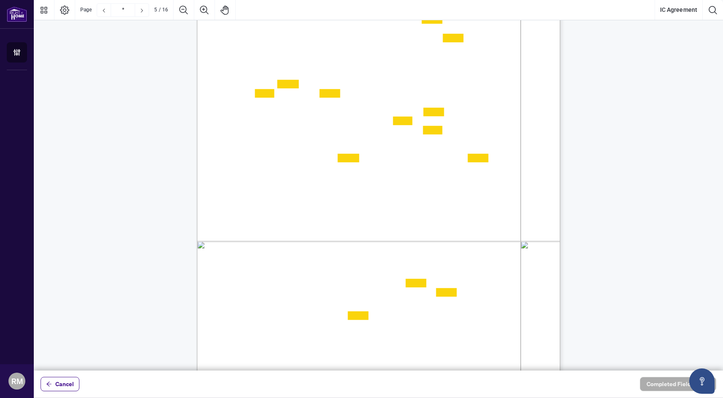
drag, startPoint x: 279, startPoint y: 190, endPoint x: 290, endPoint y: 224, distance: 35.8
click at [290, 224] on ul "a) The Contractor was the listing or Co - operating agent on the Transaction; b…" at bounding box center [389, 204] width 257 height 45
click at [290, 224] on span "Transaction closing date." at bounding box center [303, 222] width 64 height 8
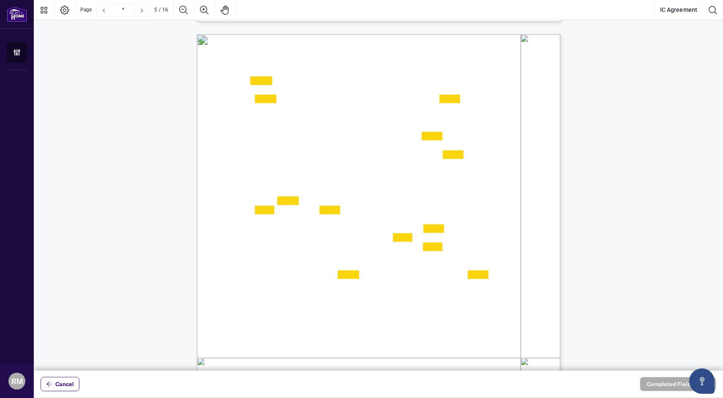
scroll to position [1909, 0]
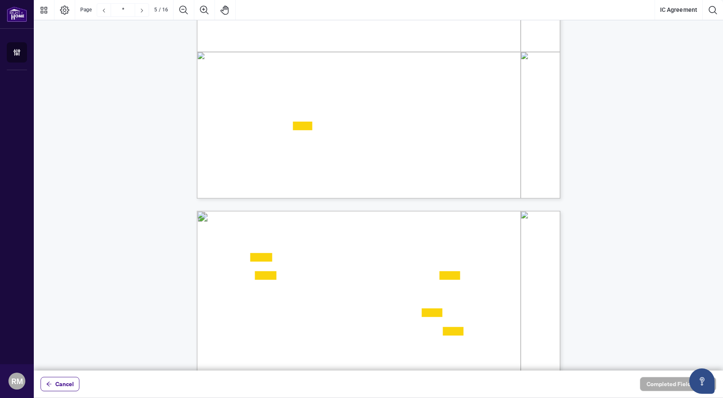
type input "*"
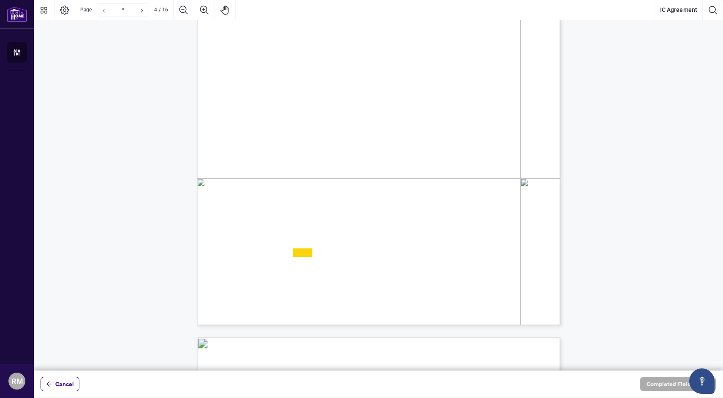
scroll to position [1660, 0]
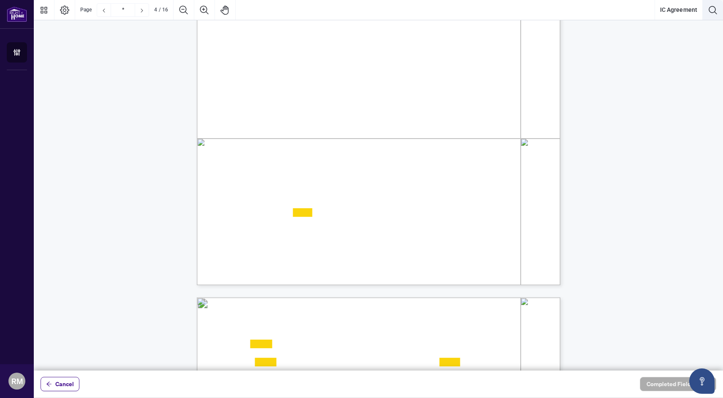
click at [709, 8] on icon "Search Document" at bounding box center [712, 10] width 8 height 8
click at [575, 38] on div "*****" at bounding box center [575, 34] width 101 height 14
click at [575, 34] on input "*****" at bounding box center [576, 33] width 72 height 7
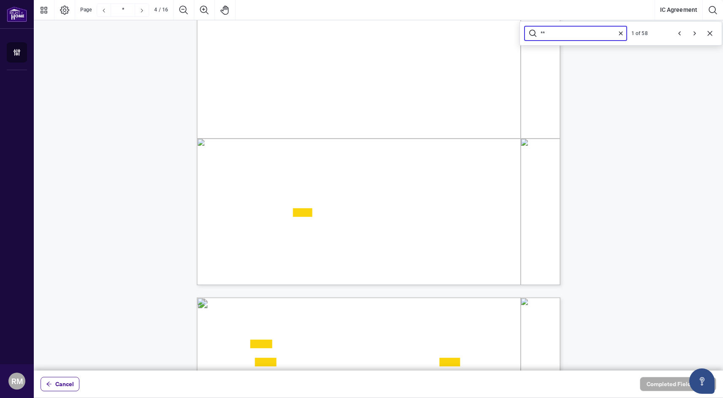
type input "***"
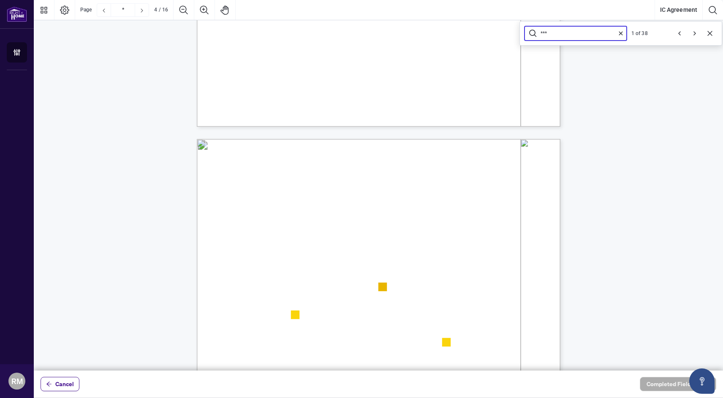
type input "*"
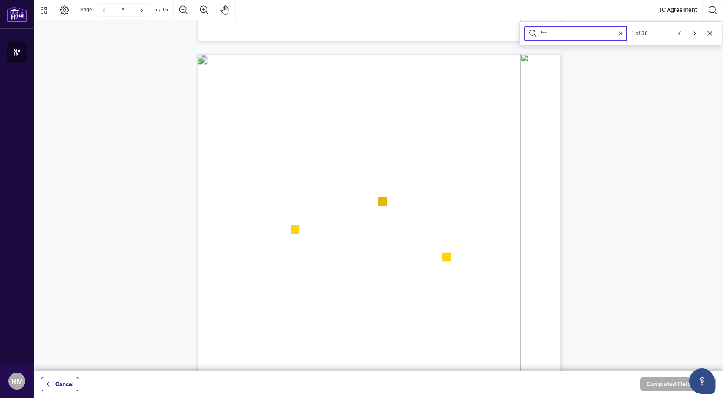
scroll to position [1910, 0]
type input "***"
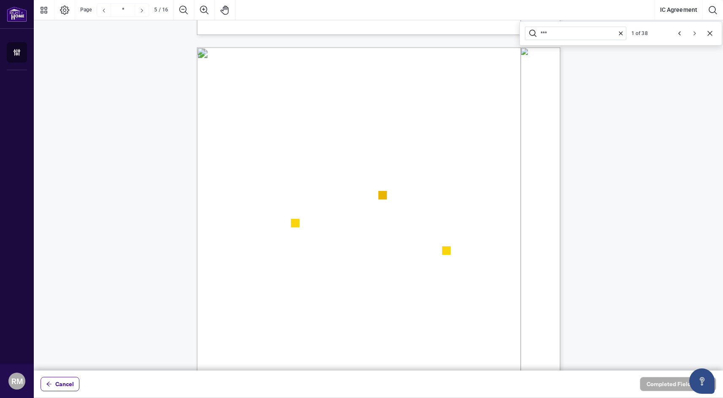
click at [690, 33] on button "Next" at bounding box center [695, 34] width 14 height 14
click at [691, 33] on icon "Next" at bounding box center [694, 33] width 7 height 7
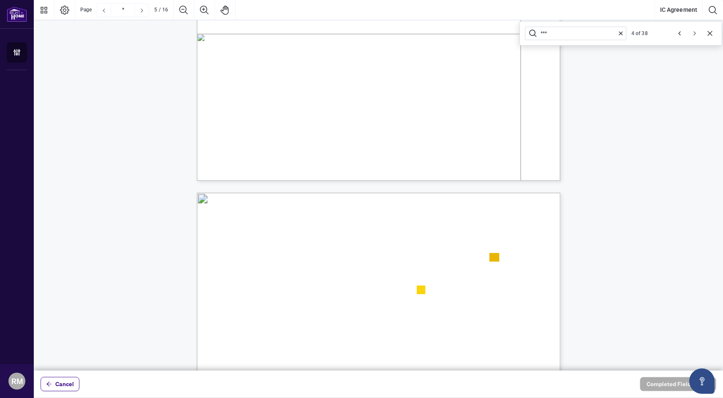
type input "*"
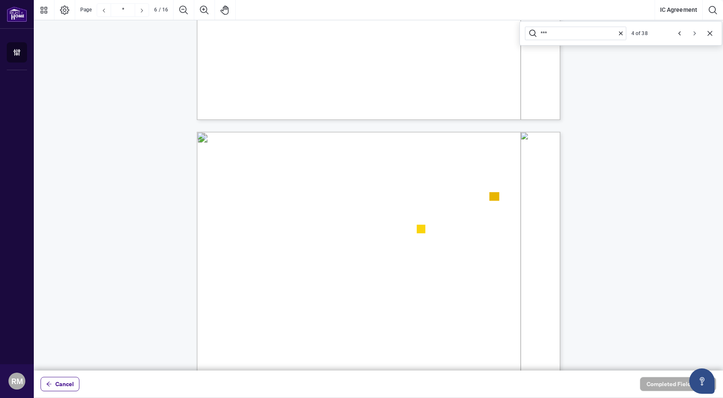
scroll to position [2309, 0]
click at [691, 33] on icon "Next" at bounding box center [694, 33] width 7 height 7
click at [553, 36] on input "***" at bounding box center [576, 33] width 72 height 7
type input "****"
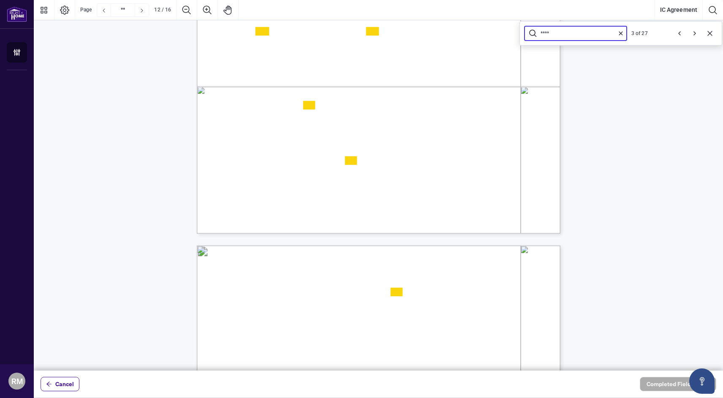
scroll to position [5570, 0]
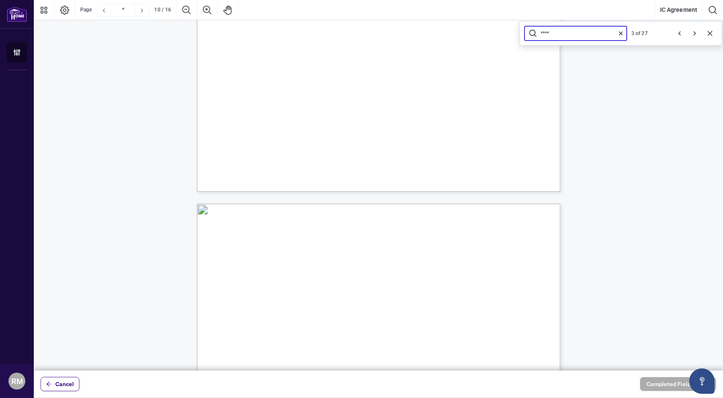
type input "*"
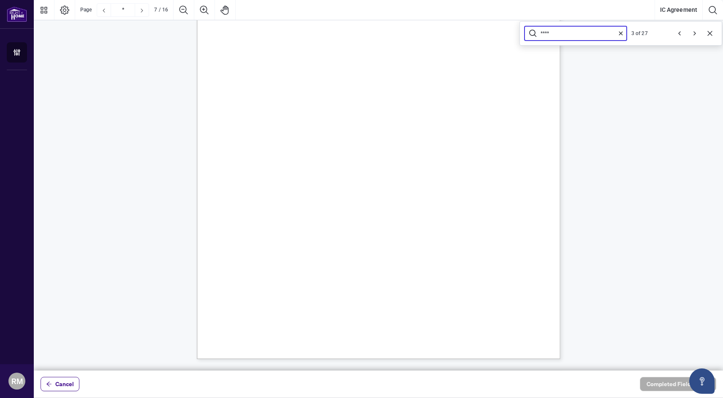
scroll to position [2855, 0]
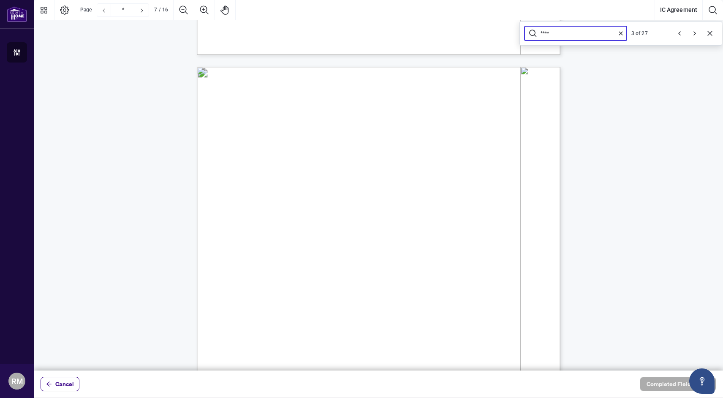
type input "****"
drag, startPoint x: 274, startPoint y: 159, endPoint x: 339, endPoint y: 193, distance: 73.4
click at [380, 155] on span "3.10. Advertising: The Contractor must abide by RECO’s Advertising Guidelines a…" at bounding box center [380, 155] width 0 height 0
click at [287, 193] on span "Trademarks." at bounding box center [271, 196] width 32 height 8
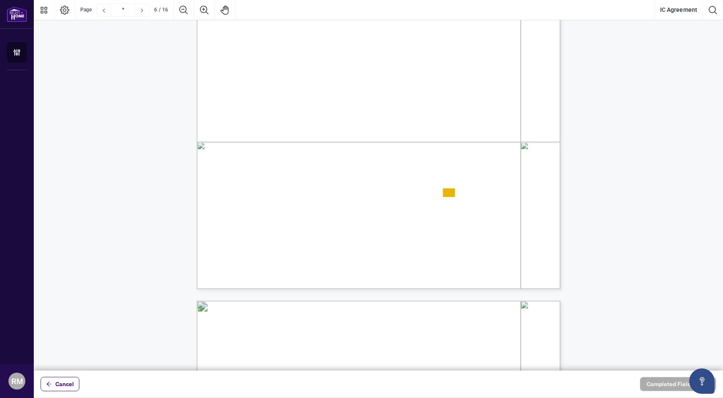
scroll to position [2617, 0]
click at [718, 12] on button "Search Document" at bounding box center [712, 10] width 20 height 20
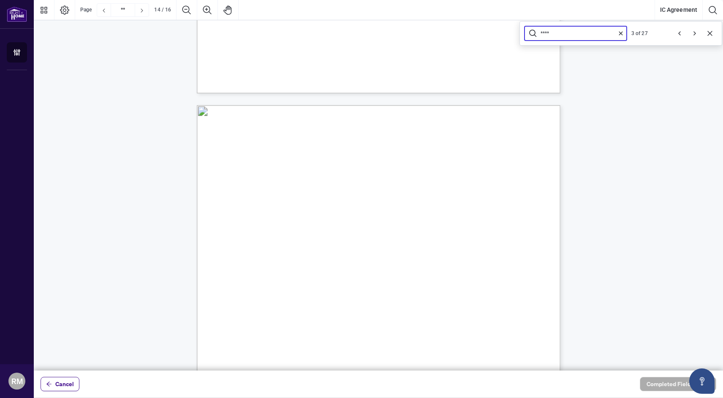
scroll to position [5786, 0]
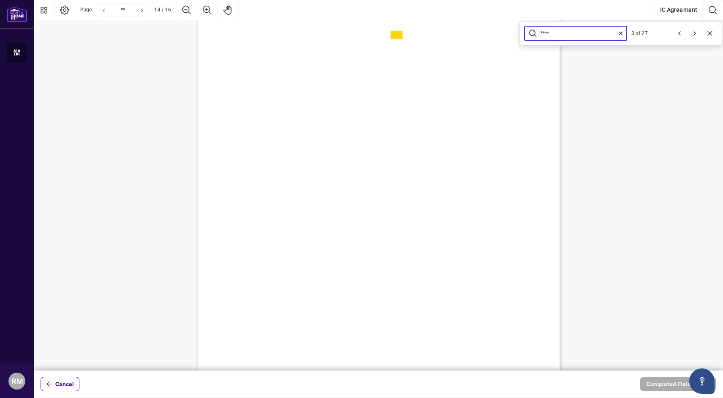
type input "**"
click at [60, 387] on span "Cancel" at bounding box center [64, 384] width 19 height 14
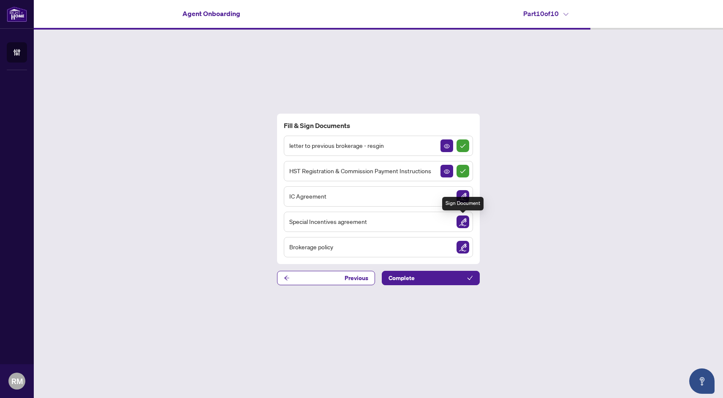
click at [466, 223] on img "Sign Document" at bounding box center [462, 221] width 13 height 13
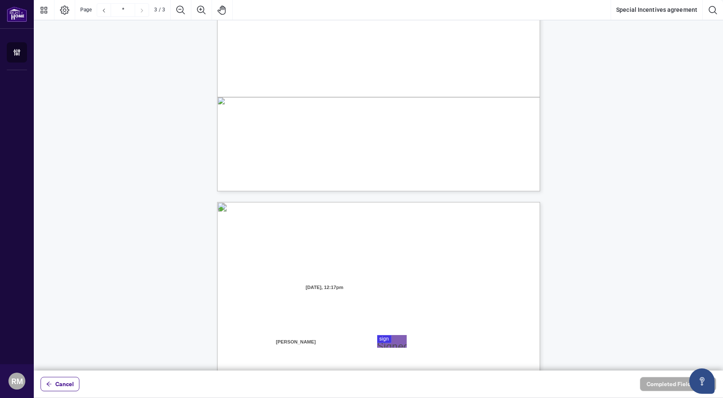
scroll to position [168, 0]
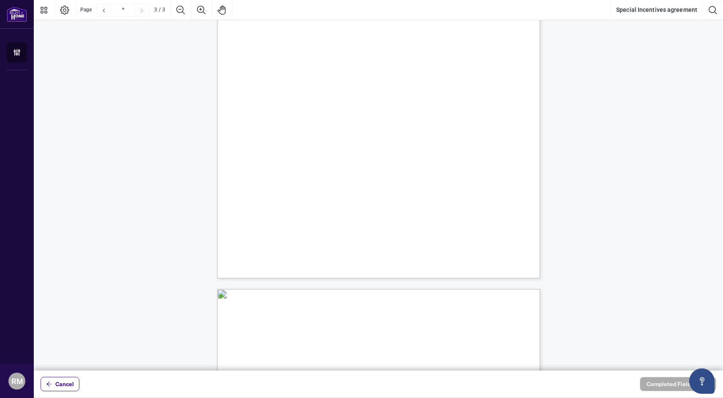
type input "*"
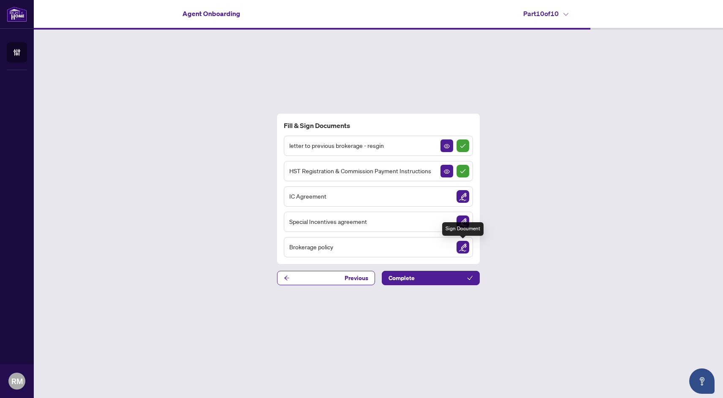
click at [461, 247] on img "Sign Document" at bounding box center [462, 247] width 13 height 13
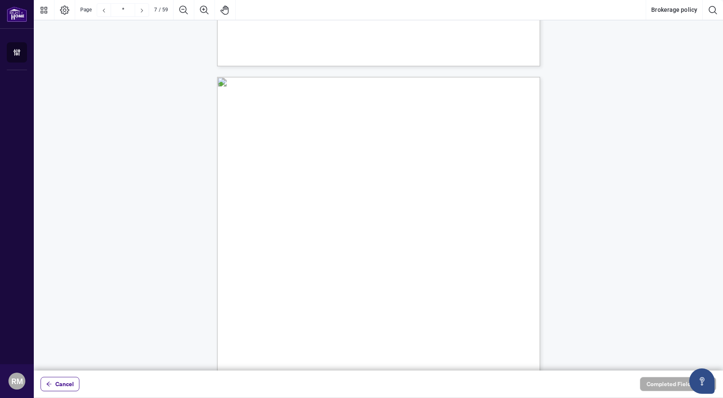
scroll to position [2555, 0]
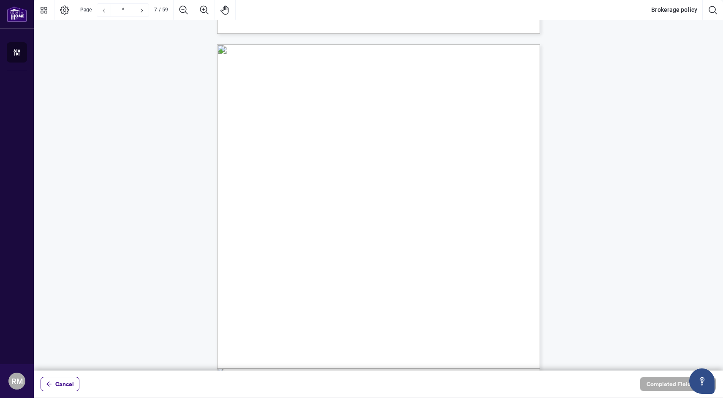
drag, startPoint x: 307, startPoint y: 177, endPoint x: 354, endPoint y: 230, distance: 70.8
click at [354, 44] on p "6 “PREC” means Personal Real Estate Corporation as specified in the [PERSON_NAM…" at bounding box center [419, 44] width 404 height 0
click at [354, 230] on span "transaction who is not Client receiving representation from any brokerage, also…" at bounding box center [378, 233] width 247 height 8
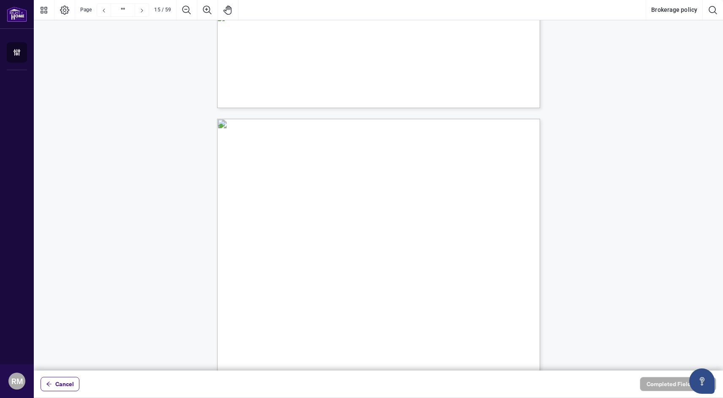
click at [354, 230] on div "14 discussing, displaying or posting any form of political views. Even when a S…" at bounding box center [419, 380] width 404 height 523
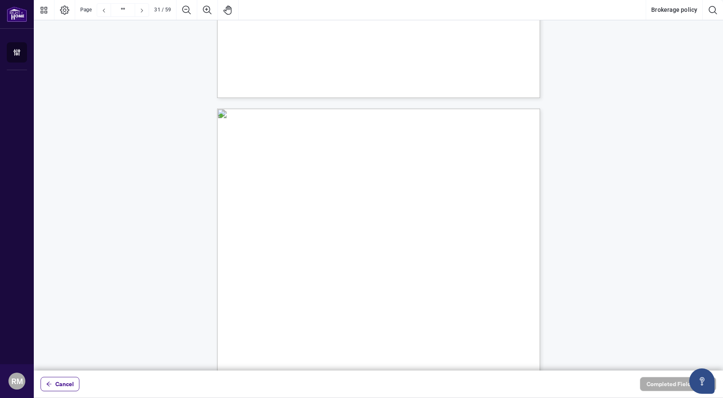
scroll to position [12883, 0]
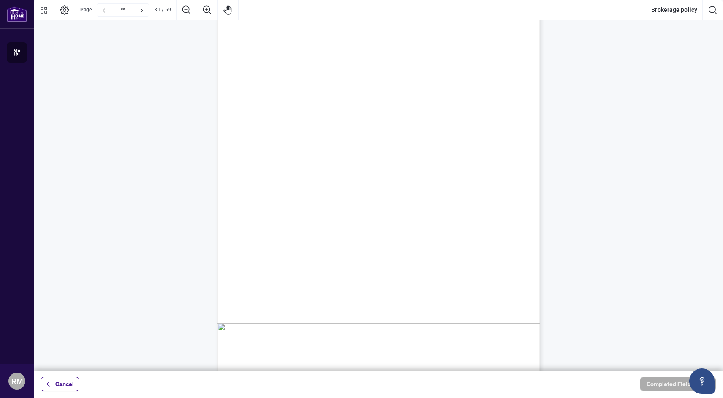
click at [299, 230] on span "and the Brokerage." at bounding box center [277, 230] width 44 height 6
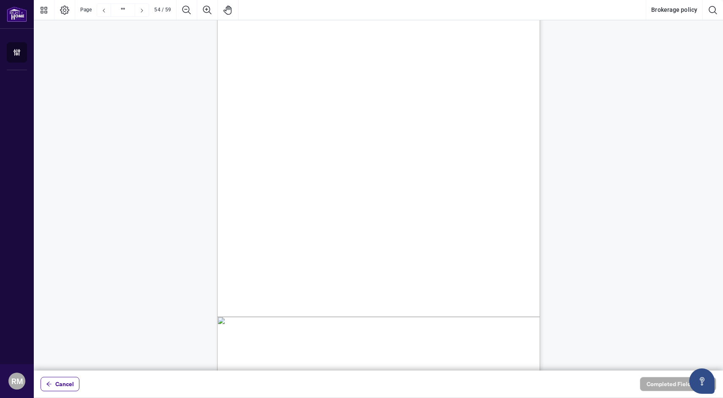
scroll to position [22743, 0]
click at [354, 215] on span "land development, investment property." at bounding box center [311, 212] width 92 height 6
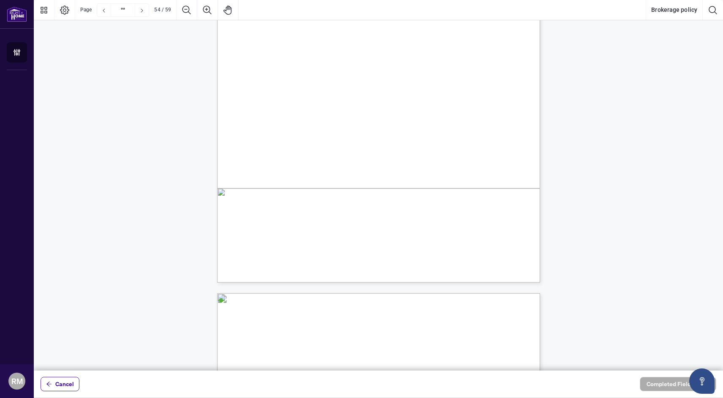
scroll to position [22875, 0]
drag, startPoint x: 313, startPoint y: 171, endPoint x: 333, endPoint y: 182, distance: 23.2
click at [333, 182] on span "Units referred to [PERSON_NAME] listing Salesperson" at bounding box center [355, 185] width 142 height 6
drag, startPoint x: 289, startPoint y: 186, endPoint x: 328, endPoint y: 194, distance: 39.7
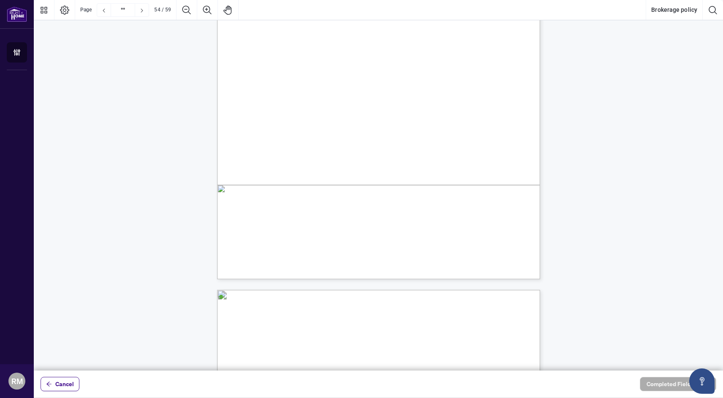
click at [328, 194] on span "and $175.00 for each additional commission advance payment." at bounding box center [357, 192] width 146 height 6
drag, startPoint x: 393, startPoint y: 127, endPoint x: 336, endPoint y: 138, distance: 57.6
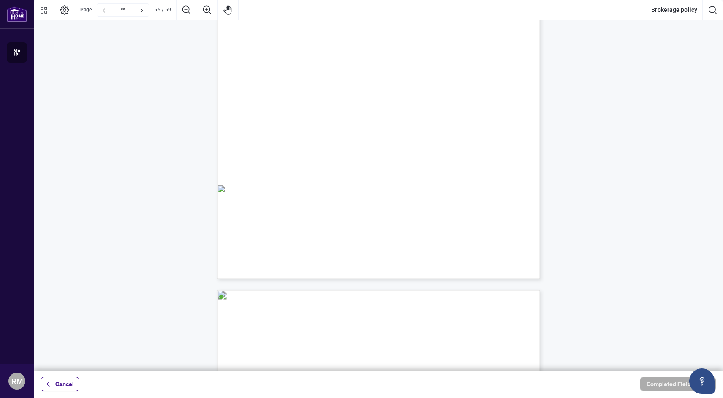
scroll to position [23305, 0]
click at [358, 142] on span "Processing Fee. This referral fee also applies to a Salesperson whose license i…" at bounding box center [374, 142] width 201 height 6
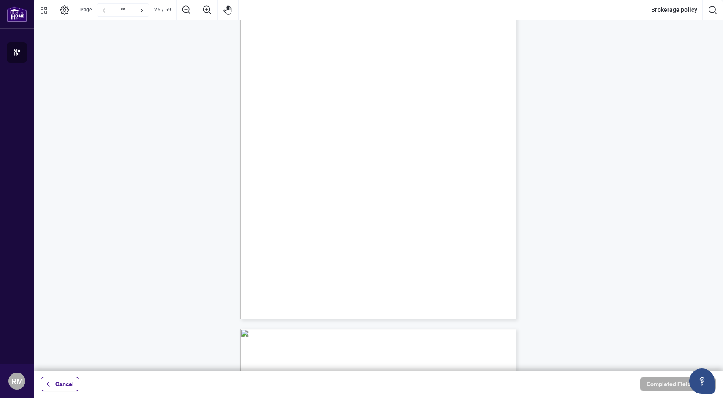
scroll to position [8671, 0]
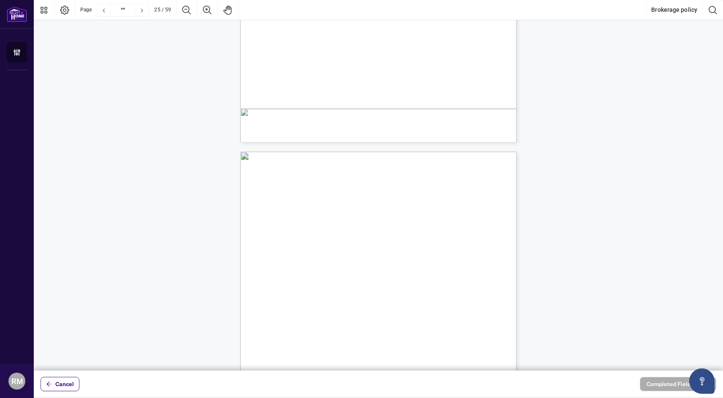
click at [317, 174] on div "24 ● where the funds originated from, ● Amount of funds received, ● the date of…" at bounding box center [387, 343] width 295 height 382
click at [320, 103] on span "information regarding the deposit funds such as:" at bounding box center [321, 103] width 96 height 6
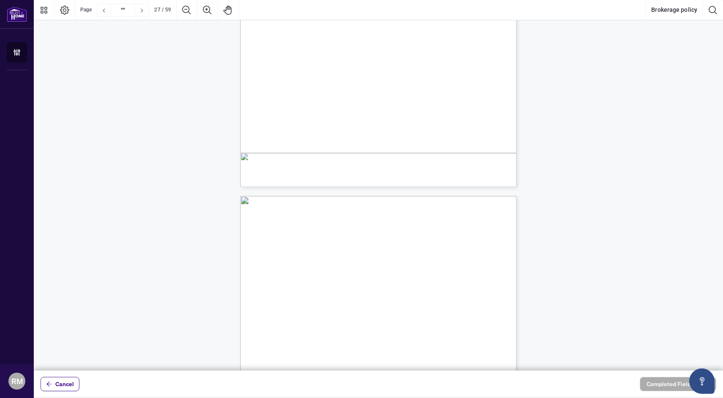
scroll to position [9255, 0]
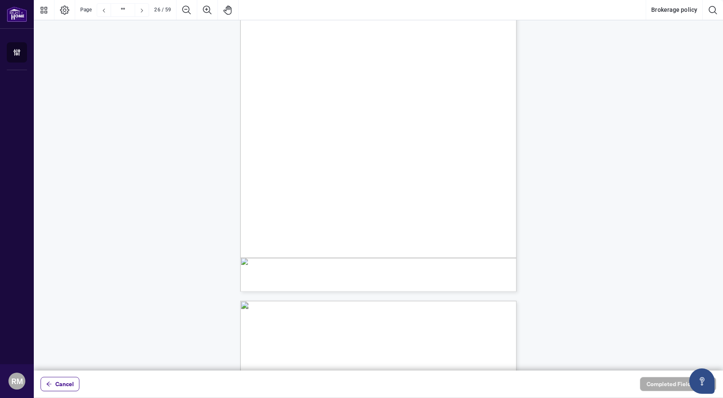
click at [287, 195] on span "If at any time, a Salesperson decides to leave [GEOGRAPHIC_DATA], they are resp…" at bounding box center [401, 194] width 241 height 5
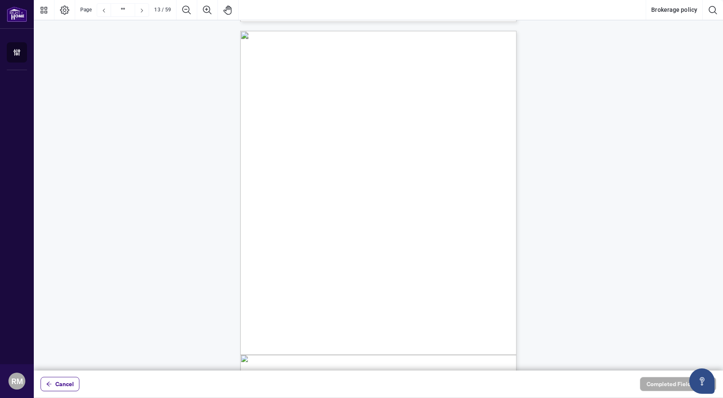
drag, startPoint x: 291, startPoint y: 81, endPoint x: 311, endPoint y: 87, distance: 20.8
click at [311, 31] on p "12 commissions earned in the calendar year their award will be based on total n…" at bounding box center [387, 31] width 295 height 0
click at [303, 96] on span "CHAIRPERSONS AWARD" at bounding box center [317, 94] width 57 height 5
drag, startPoint x: 290, startPoint y: 95, endPoint x: 302, endPoint y: 101, distance: 13.2
click at [302, 31] on p "12 commissions earned in the calendar year their award will be based on total n…" at bounding box center [387, 31] width 295 height 0
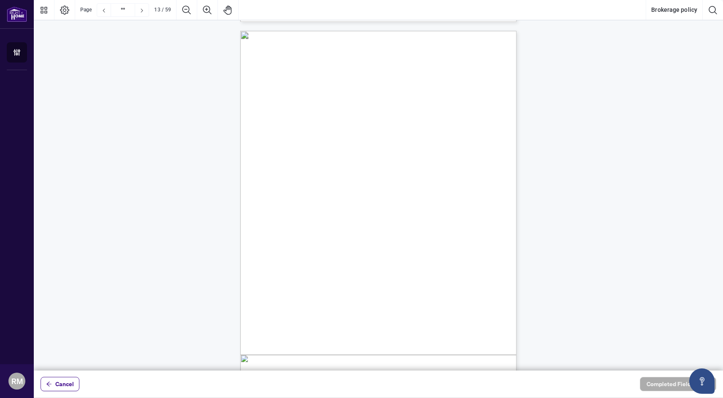
drag, startPoint x: 290, startPoint y: 111, endPoint x: 302, endPoint y: 117, distance: 14.2
click at [303, 31] on p "12 commissions earned in the calendar year their award will be based on total n…" at bounding box center [387, 31] width 295 height 0
drag, startPoint x: 289, startPoint y: 127, endPoint x: 300, endPoint y: 134, distance: 12.9
click at [300, 134] on div "12 commissions earned in the calendar year their award will be based on total n…" at bounding box center [387, 222] width 295 height 382
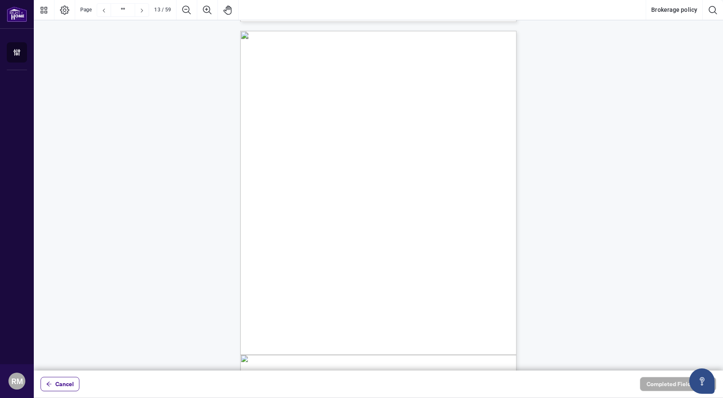
drag, startPoint x: 290, startPoint y: 124, endPoint x: 302, endPoint y: 135, distance: 16.4
click at [302, 135] on div "12 commissions earned in the calendar year their award will be based on total n…" at bounding box center [387, 222] width 295 height 382
drag, startPoint x: 289, startPoint y: 137, endPoint x: 314, endPoint y: 146, distance: 26.6
click at [314, 146] on div "12 commissions earned in the calendar year their award will be based on total n…" at bounding box center [387, 206] width 295 height 382
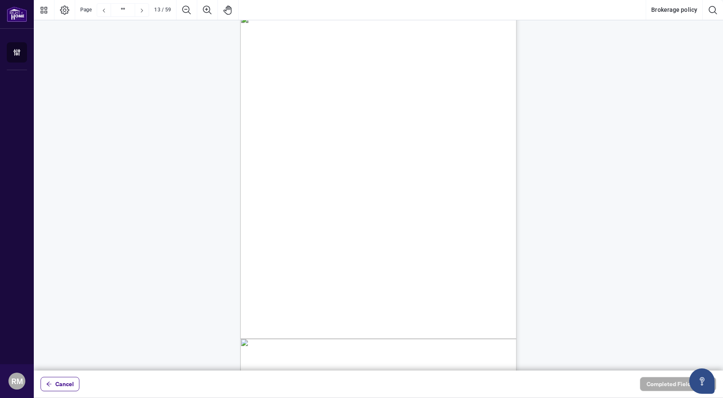
drag, startPoint x: 291, startPoint y: 152, endPoint x: 313, endPoint y: 166, distance: 25.8
click at [313, 15] on p "12 commissions earned in the calendar year their award will be based on total n…" at bounding box center [387, 15] width 295 height 0
click at [314, 169] on span "ROOKIE OF THE YEAR" at bounding box center [316, 168] width 54 height 5
drag, startPoint x: 296, startPoint y: 169, endPoint x: 306, endPoint y: 178, distance: 13.5
click at [306, 15] on p "12 commissions earned in the calendar year their award will be based on total n…" at bounding box center [387, 15] width 295 height 0
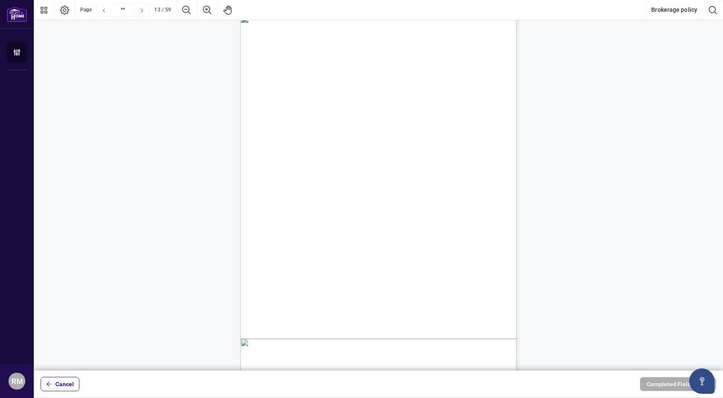
click at [306, 178] on span "month period since becoming licensed)." at bounding box center [328, 180] width 79 height 5
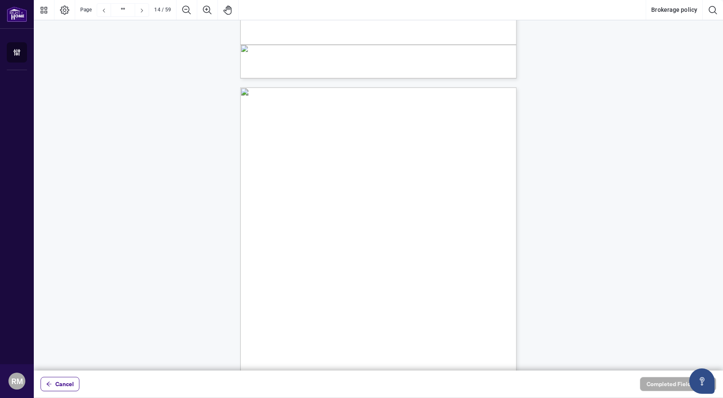
scroll to position [4710, 0]
drag, startPoint x: 296, startPoint y: 165, endPoint x: 306, endPoint y: 183, distance: 20.8
click at [306, 81] on p "13 award. The Salesperson must provide proof of activity either by trade record…" at bounding box center [387, 81] width 295 height 0
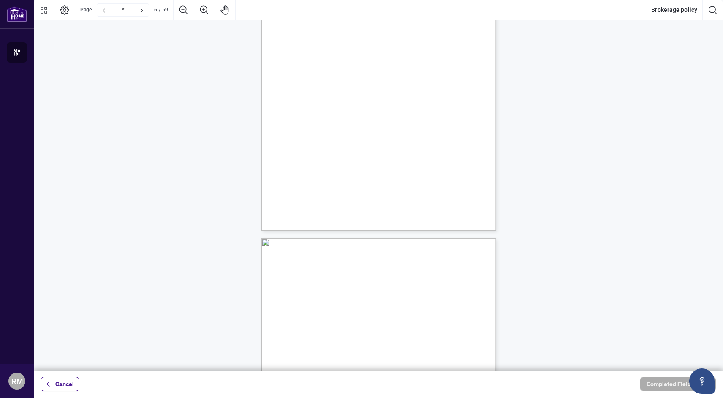
scroll to position [1720, 0]
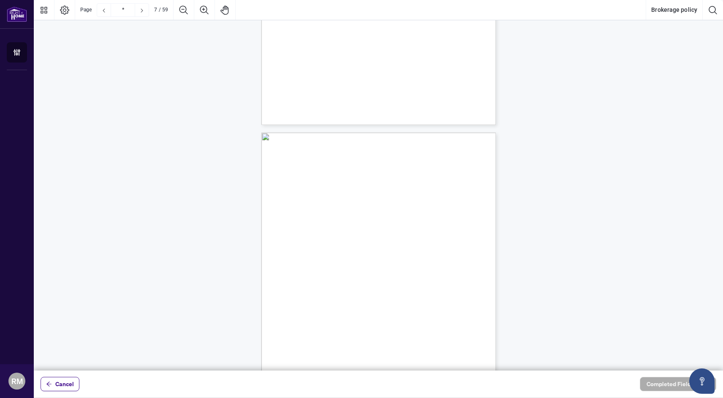
type input "*"
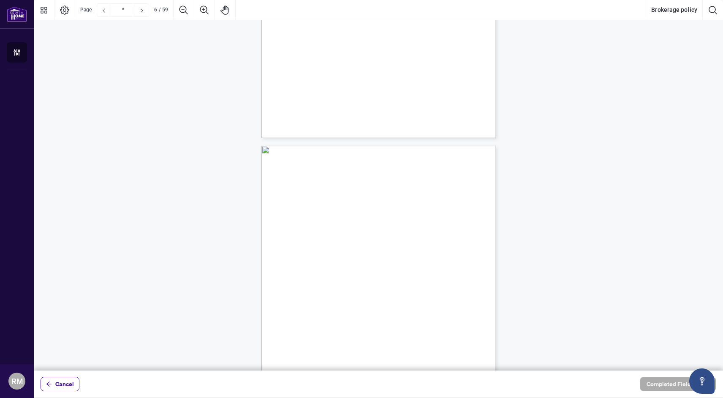
scroll to position [1512, 0]
